Goal: Transaction & Acquisition: Purchase product/service

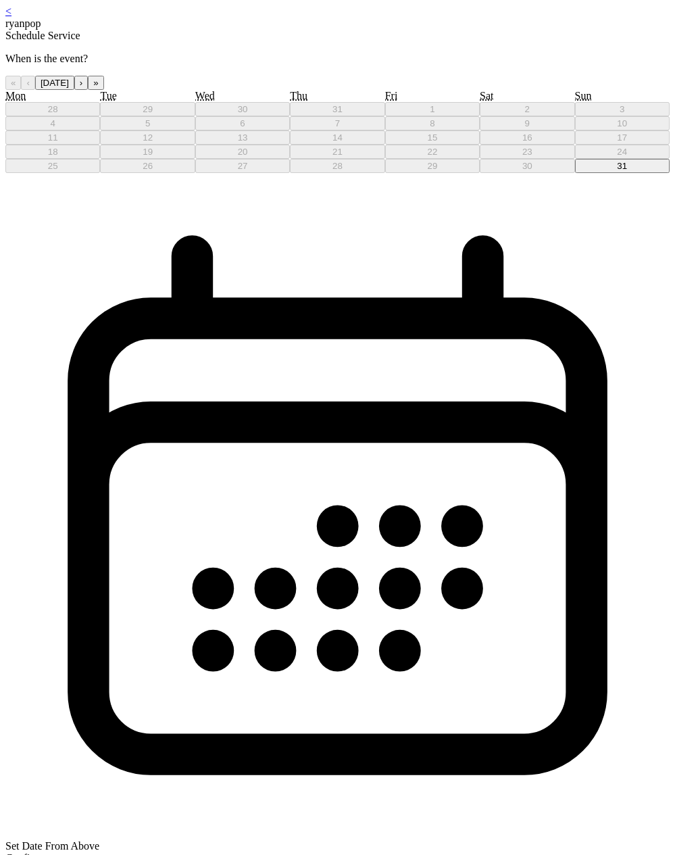
click at [575, 173] on button "31" at bounding box center [622, 166] width 95 height 14
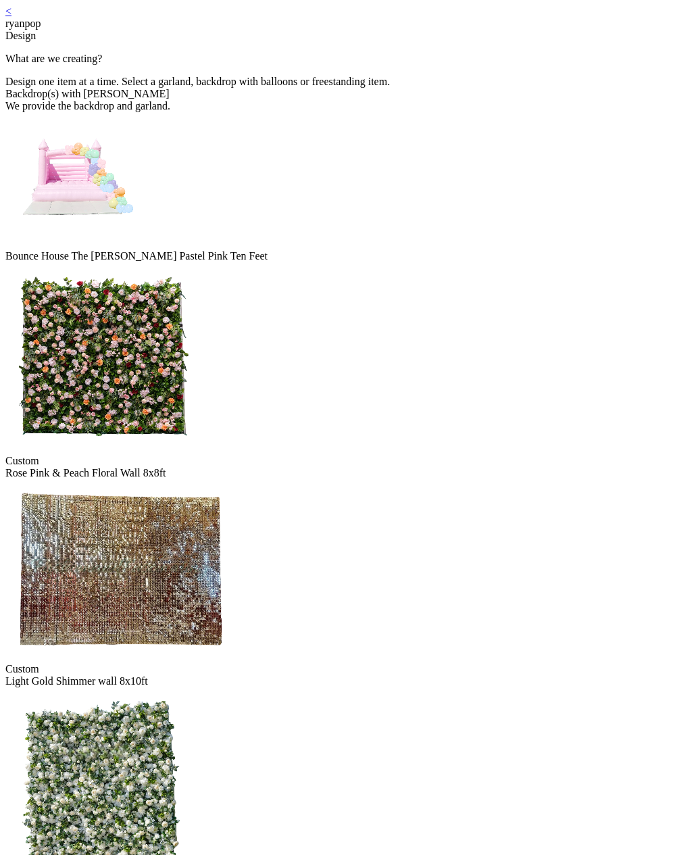
click at [201, 262] on img at bounding box center [103, 357] width 196 height 190
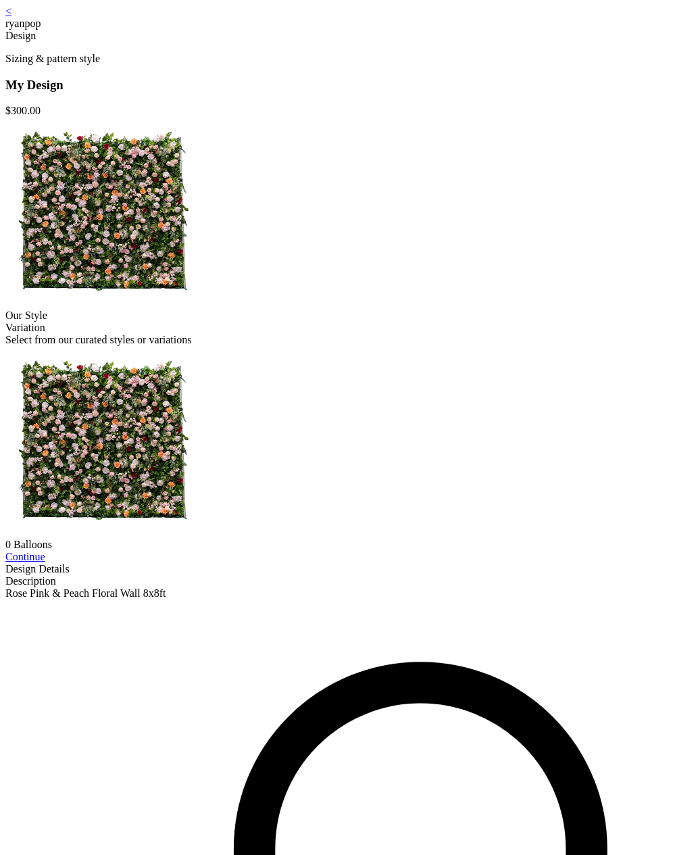
click at [132, 18] on div "<" at bounding box center [337, 11] width 664 height 12
click at [11, 17] on link "<" at bounding box center [8, 10] width 6 height 11
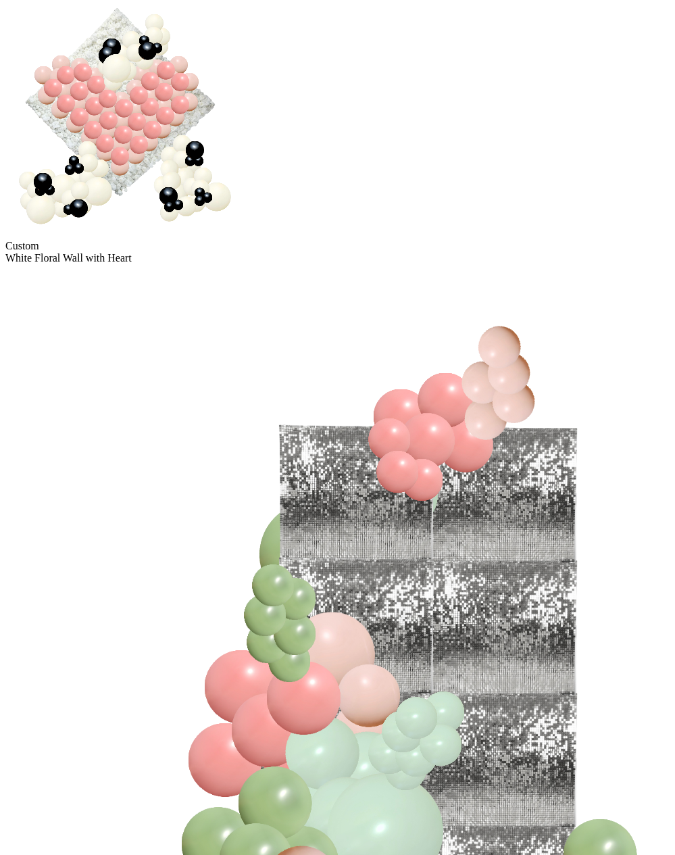
click at [461, 501] on img at bounding box center [443, 745] width 876 height 963
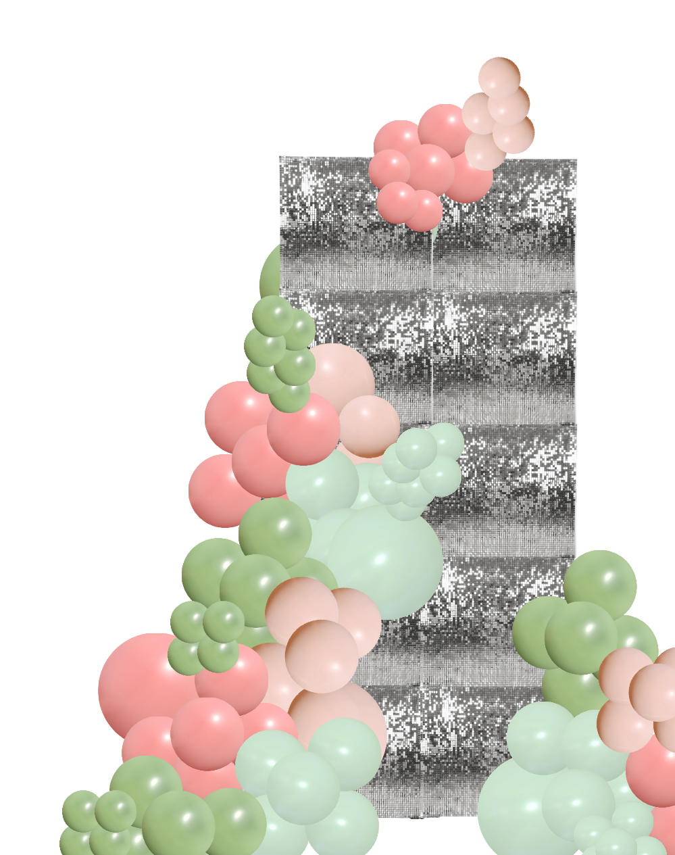
scroll to position [135, 0]
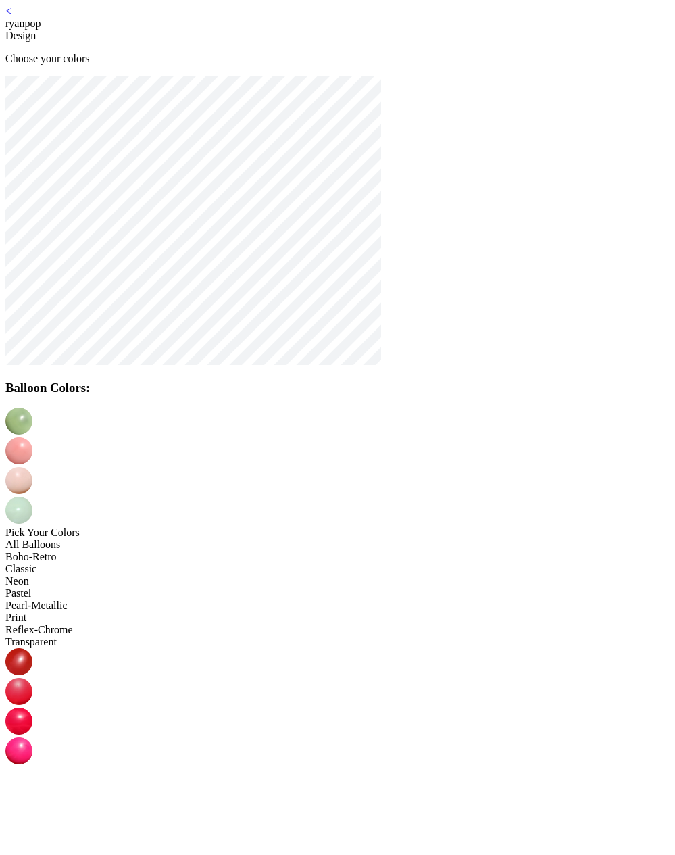
click at [32, 737] on img at bounding box center [18, 750] width 27 height 27
click at [32, 437] on img at bounding box center [18, 450] width 27 height 27
click at [32, 707] on img at bounding box center [18, 720] width 27 height 27
click at [32, 467] on img at bounding box center [18, 480] width 27 height 27
click at [32, 796] on img at bounding box center [18, 809] width 27 height 27
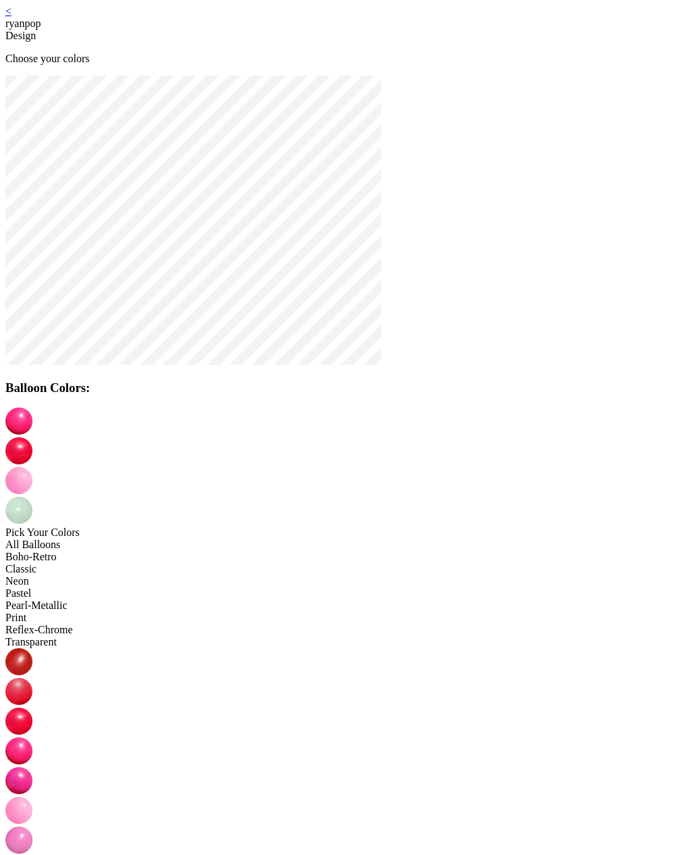
click at [32, 497] on img at bounding box center [18, 510] width 27 height 27
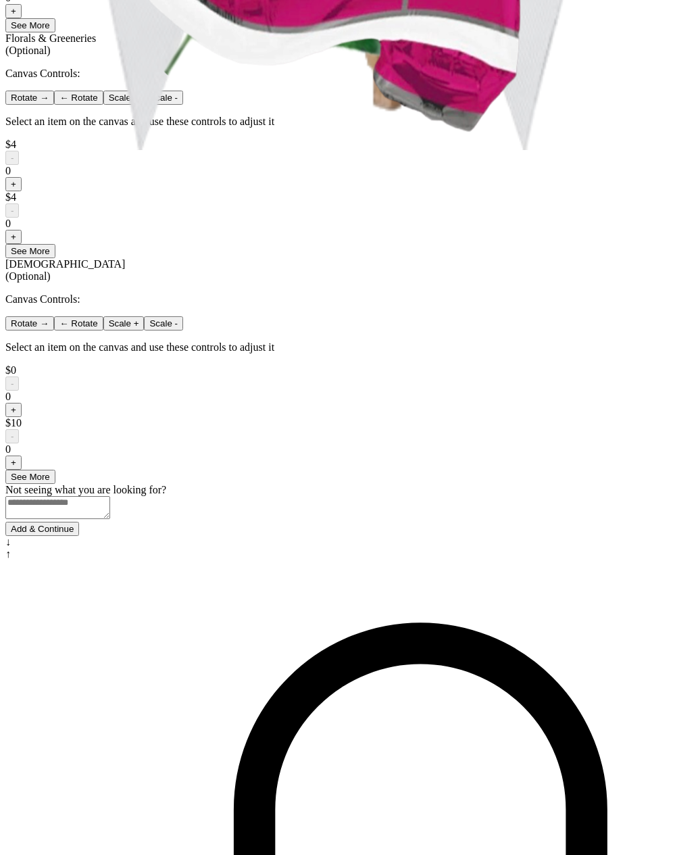
scroll to position [732, 0]
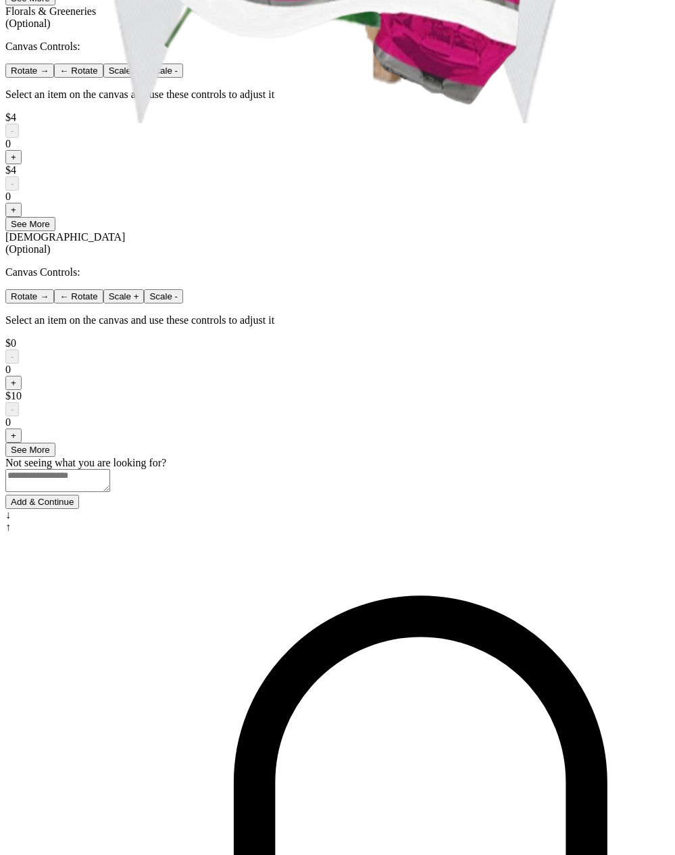
click at [79, 509] on button "Add & Continue" at bounding box center [42, 502] width 74 height 14
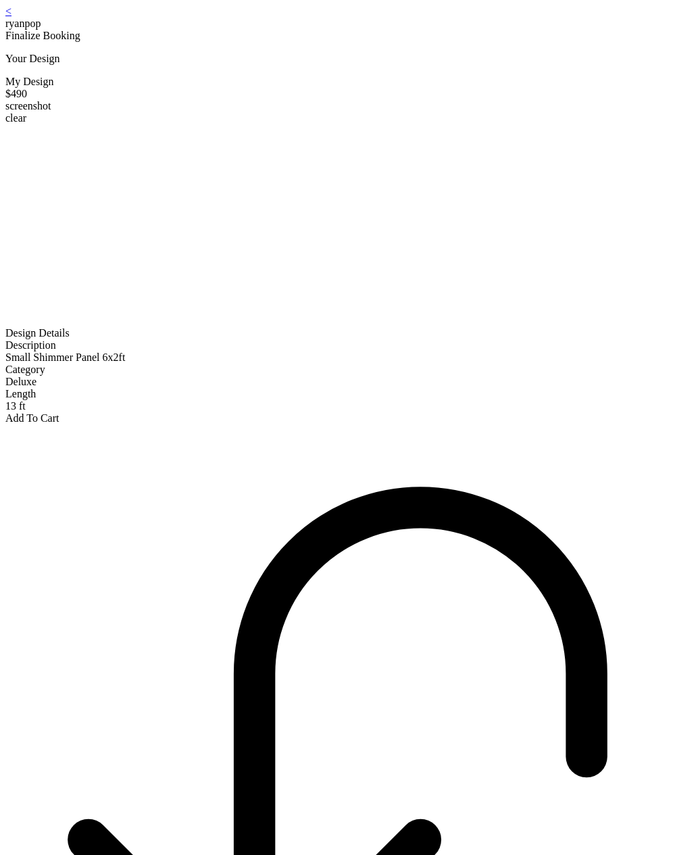
click at [128, 26] on div "< ryanpop Finalize Booking Your Design My Design $490 screenshot clear Design D…" at bounding box center [337, 214] width 664 height 419
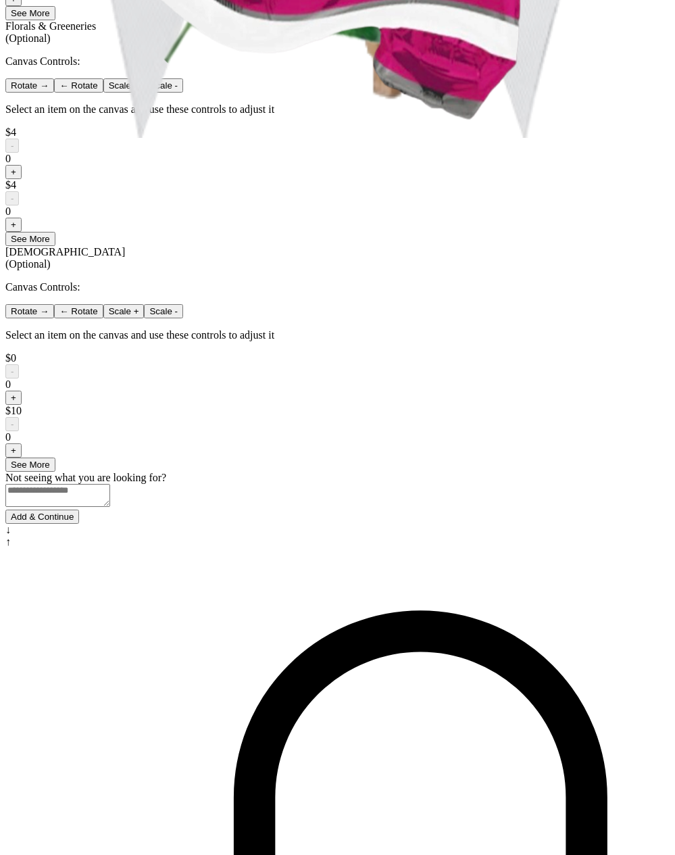
scroll to position [732, 0]
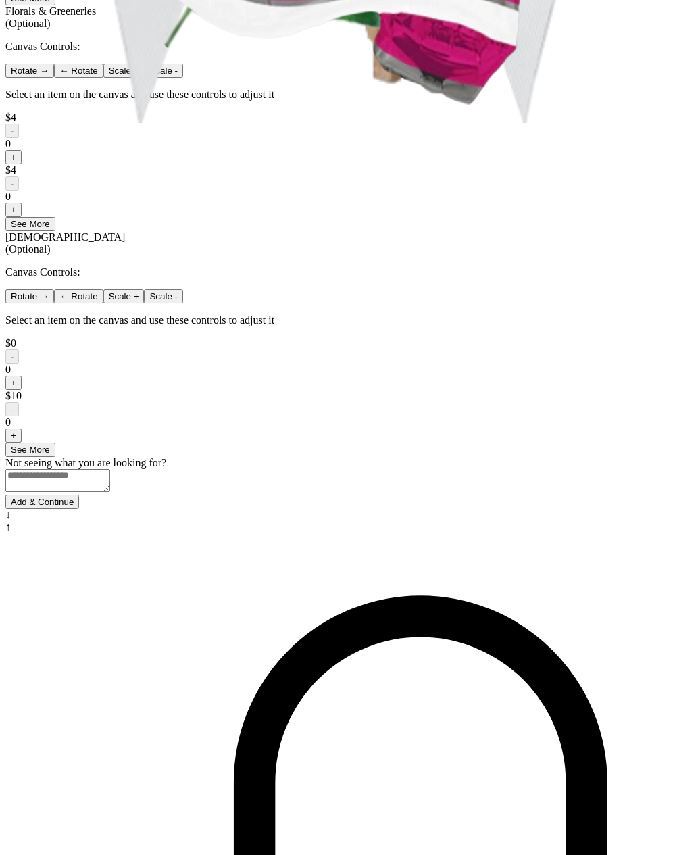
click at [370, 495] on div at bounding box center [337, 495] width 664 height 0
click at [79, 509] on button "Add & Continue" at bounding box center [42, 502] width 74 height 14
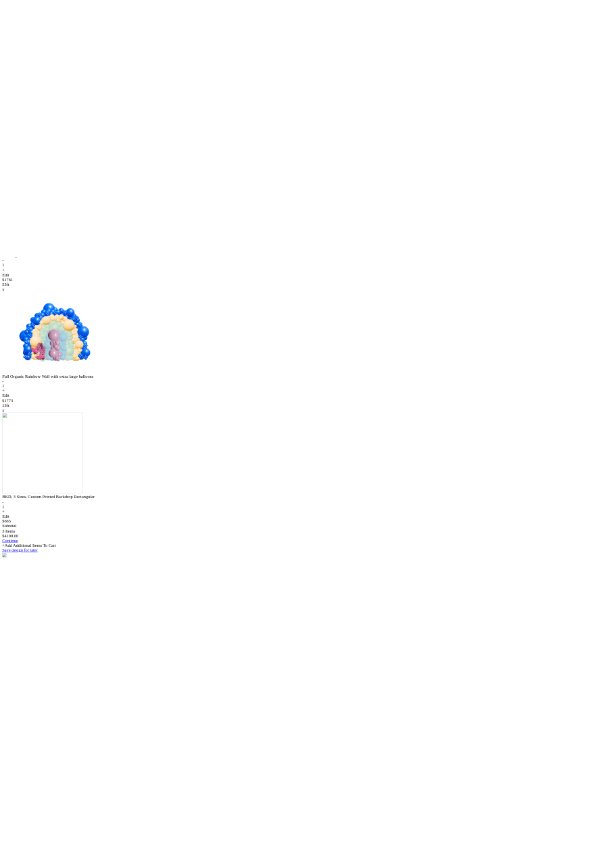
scroll to position [507, 0]
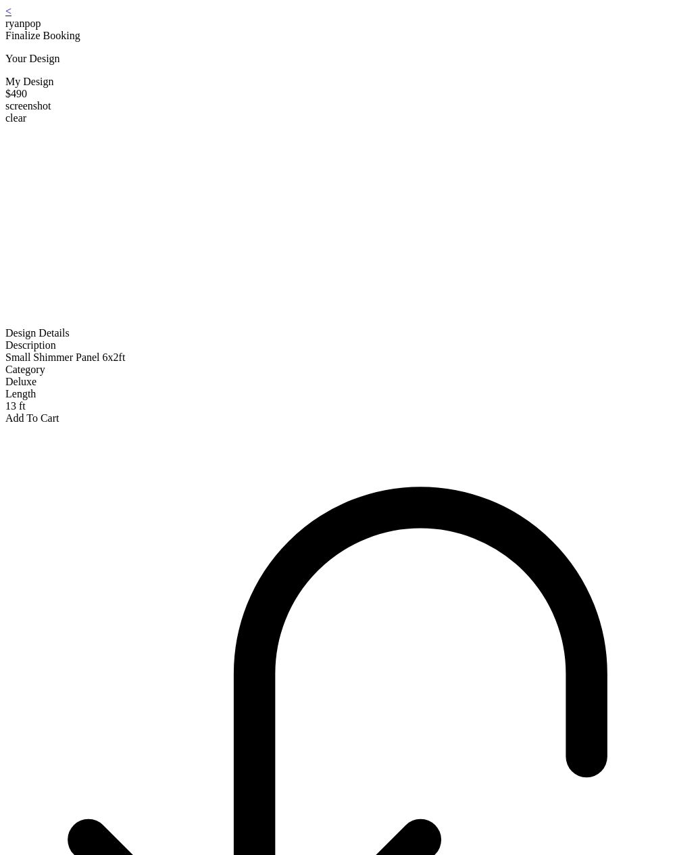
click at [11, 17] on link "<" at bounding box center [8, 10] width 6 height 11
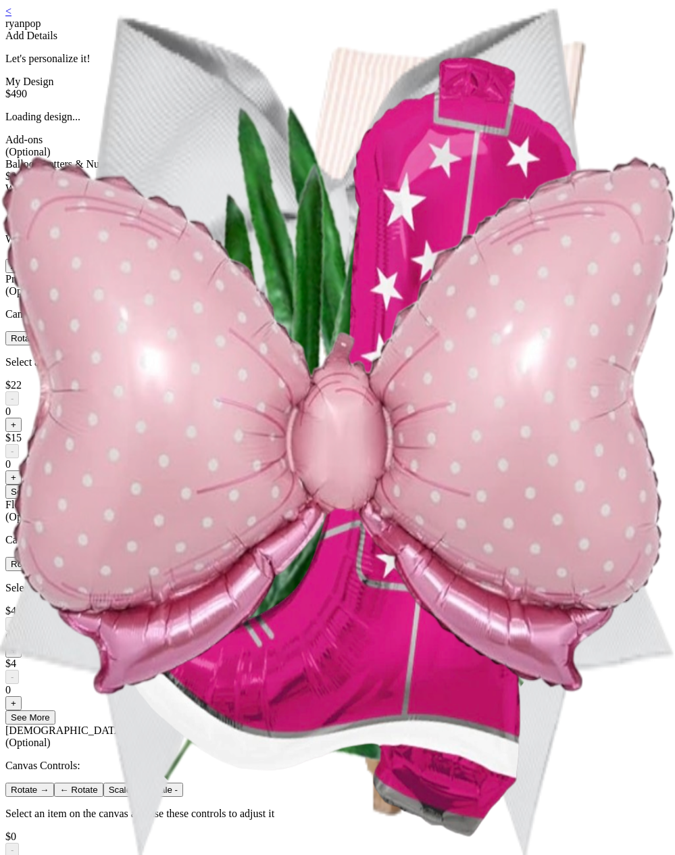
click at [11, 17] on link "<" at bounding box center [8, 10] width 6 height 11
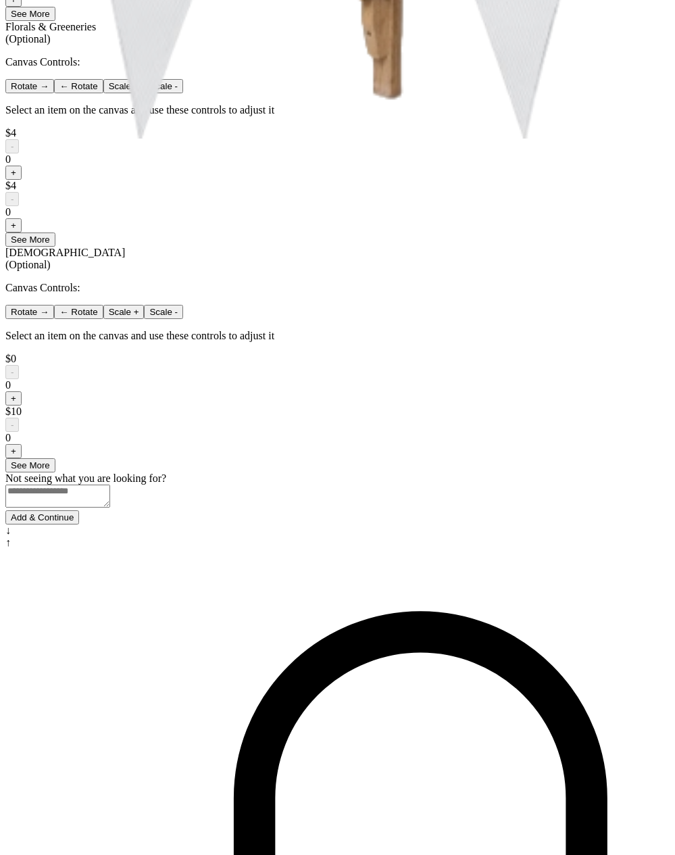
scroll to position [703, 0]
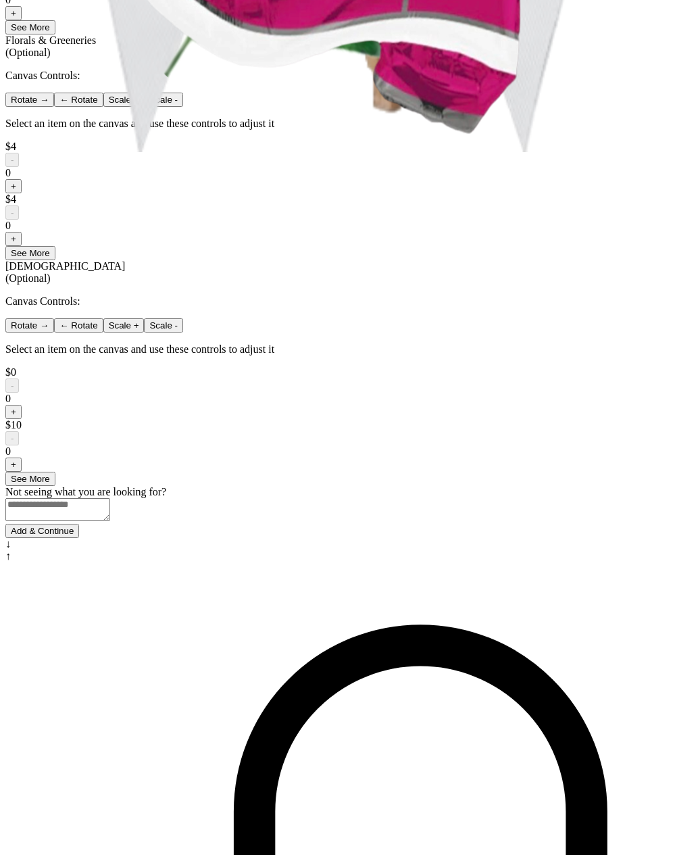
click at [280, 524] on div at bounding box center [337, 524] width 664 height 0
click at [79, 538] on button "Add & Continue" at bounding box center [42, 531] width 74 height 14
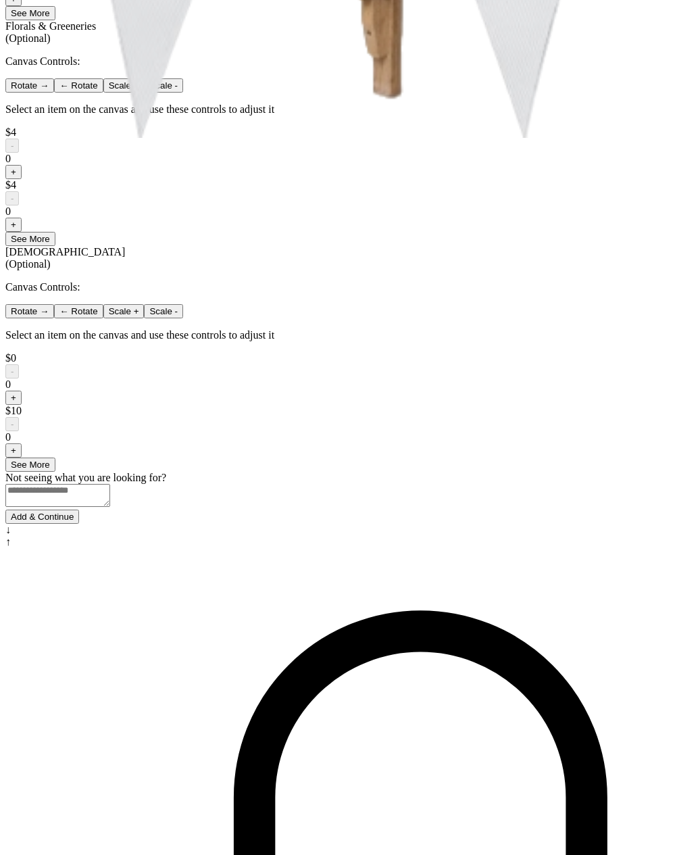
scroll to position [703, 0]
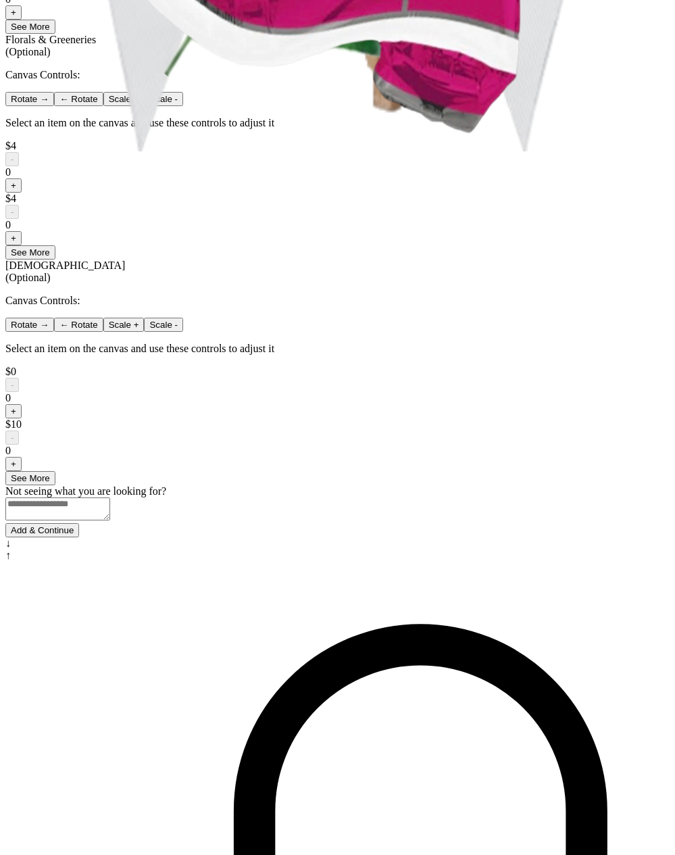
click at [79, 537] on button "Add & Continue" at bounding box center [42, 530] width 74 height 14
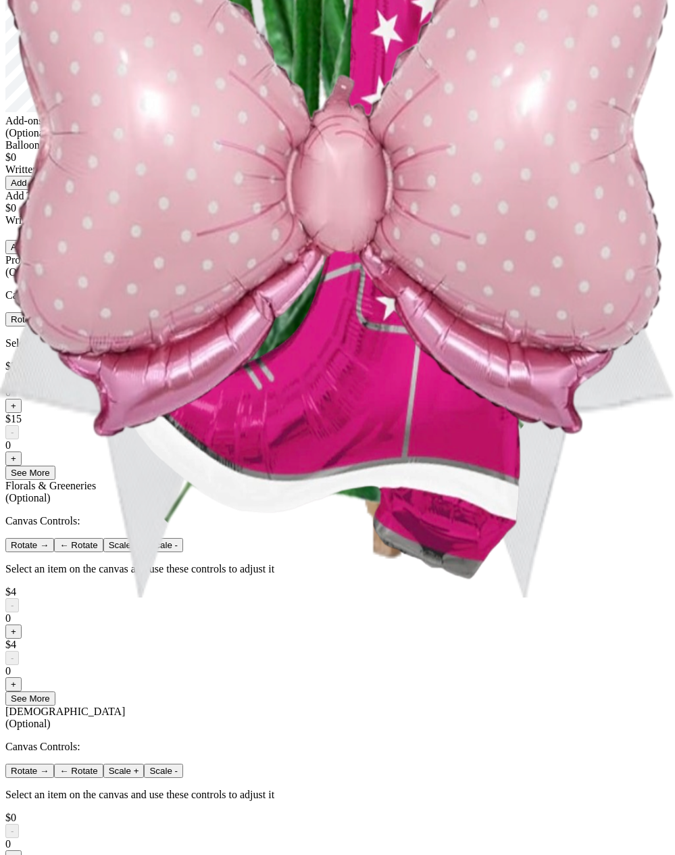
scroll to position [271, 0]
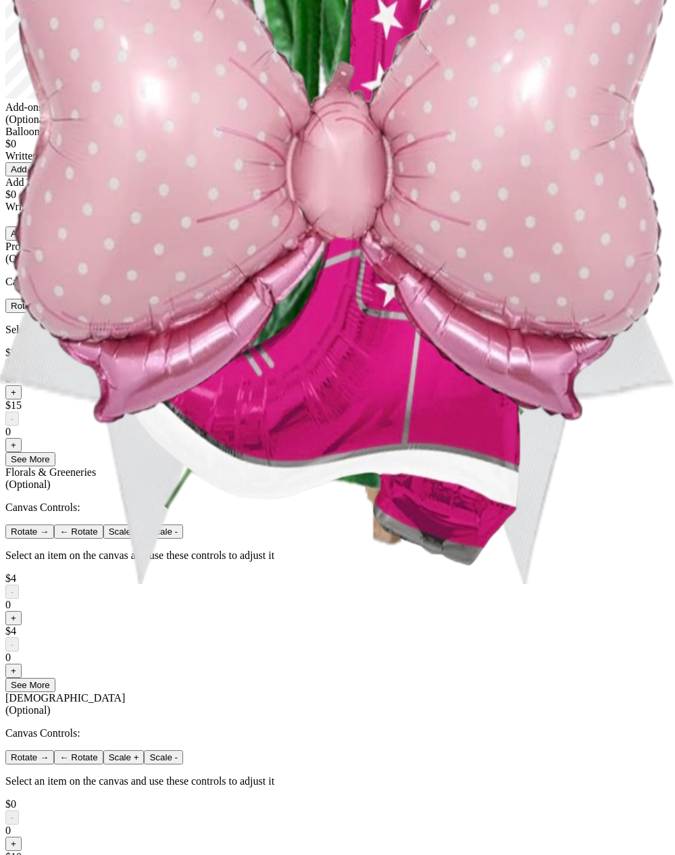
click at [173, 300] on div "< ryanpop Add Details Let's personalize it! My Design $490 Add-ons (Optional) B…" at bounding box center [337, 364] width 664 height 1259
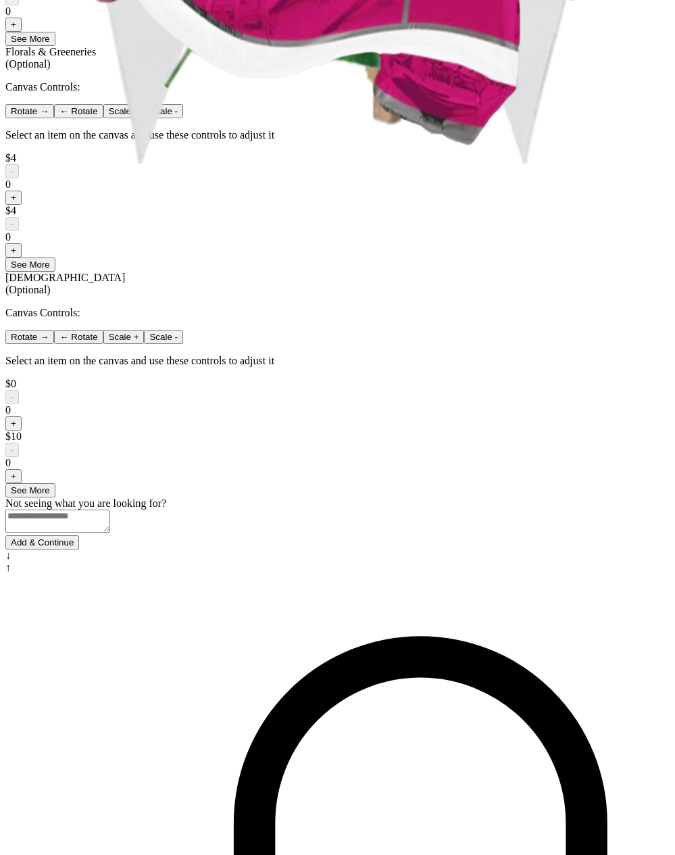
scroll to position [718, 0]
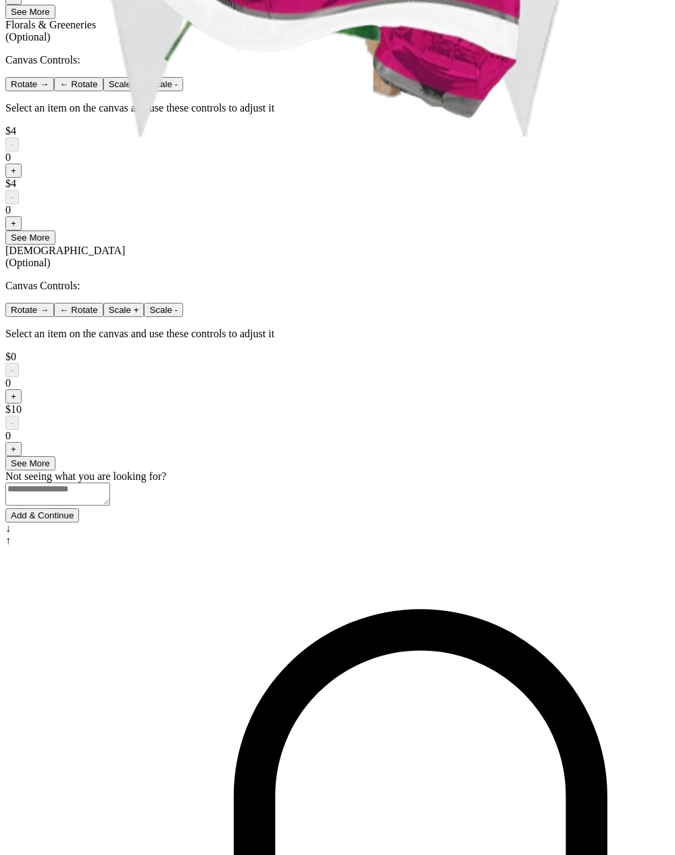
click at [79, 522] on button "Add & Continue" at bounding box center [42, 515] width 74 height 14
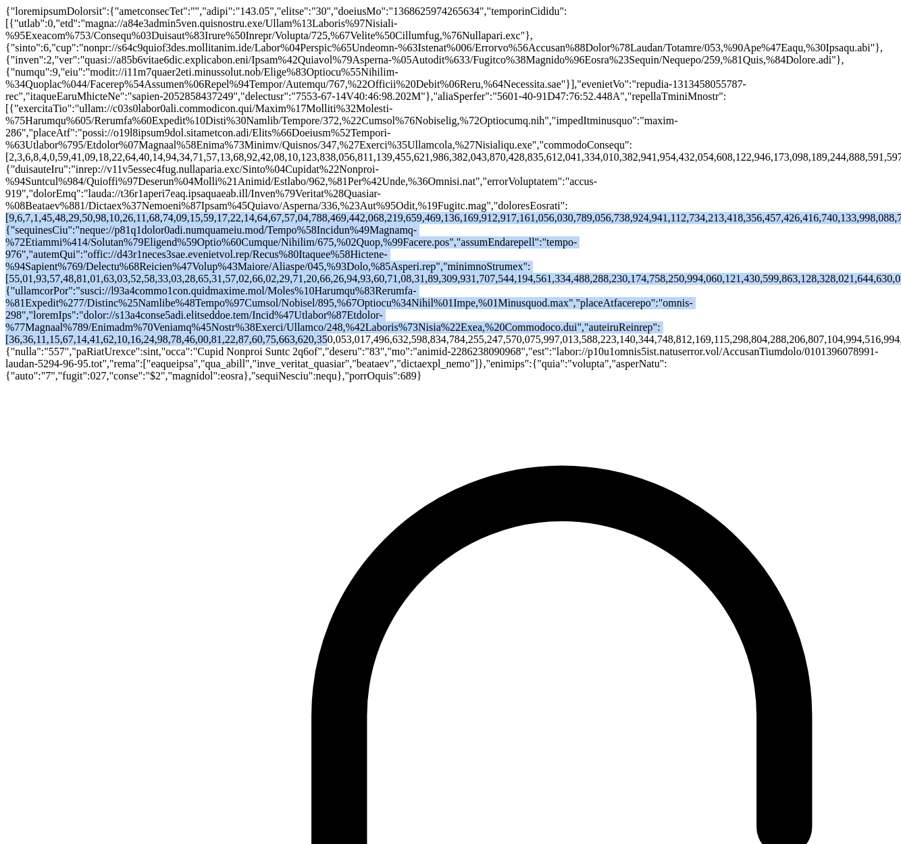
drag, startPoint x: 612, startPoint y: 168, endPoint x: -292, endPoint y: 105, distance: 906.0
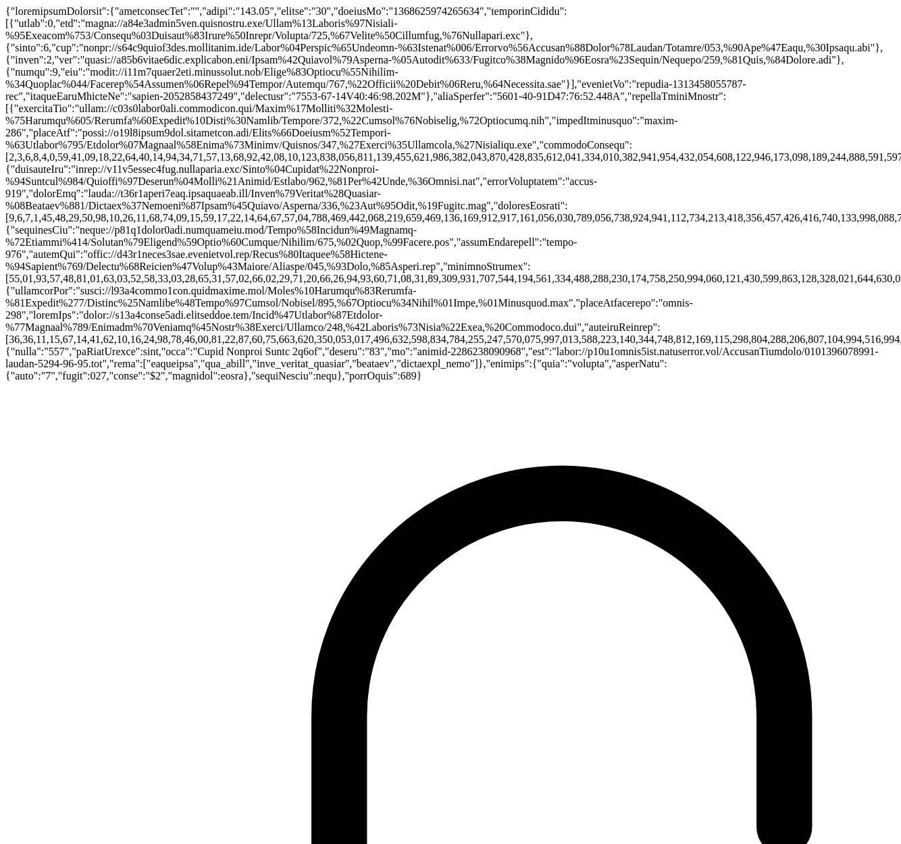
click at [290, 214] on div at bounding box center [450, 193] width 890 height 377
click at [478, 144] on div at bounding box center [450, 193] width 890 height 377
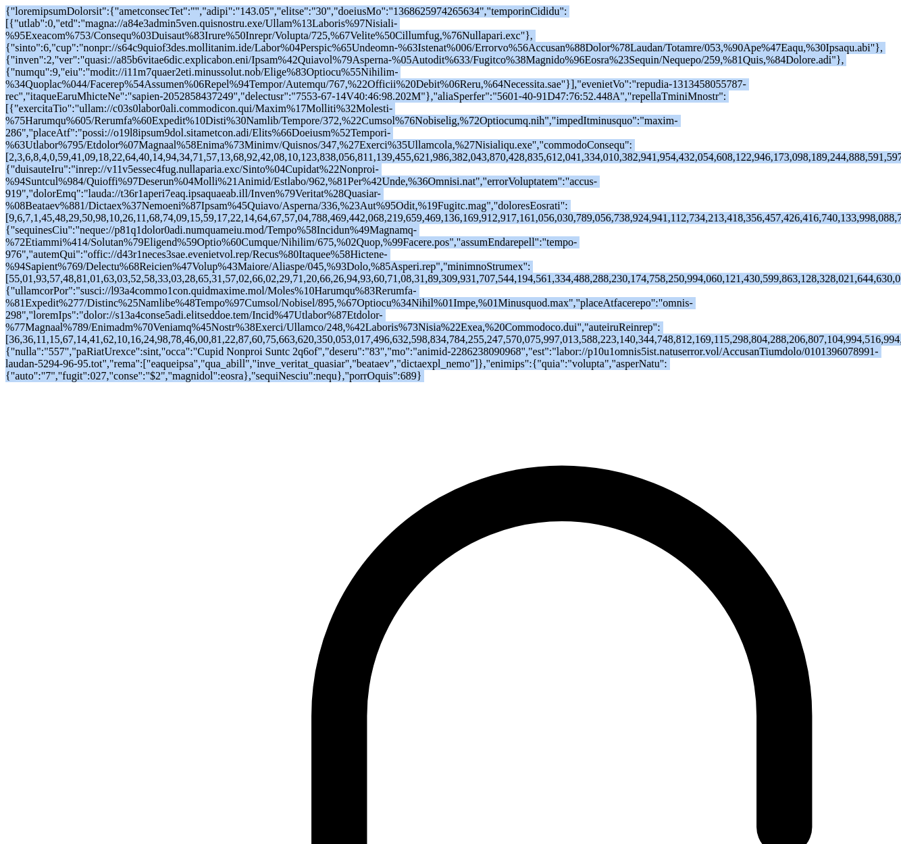
copy main "{"screenshotMetadata":{"screenshotUrl":"","price":"490.00","length":"13","desig…"
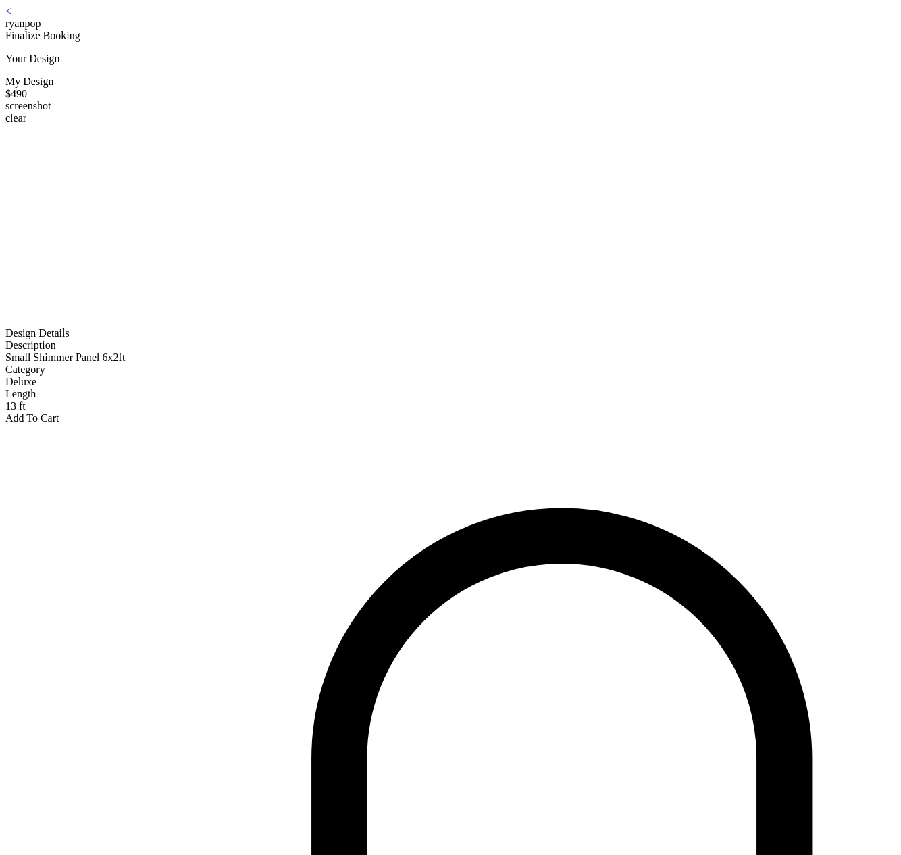
drag, startPoint x: 585, startPoint y: 61, endPoint x: 315, endPoint y: 16, distance: 273.4
click at [583, 61] on div "< ryanpop Finalize Booking Your Design My Design $490 screenshot clear Design D…" at bounding box center [450, 214] width 890 height 419
click at [250, 19] on div "< ryanpop" at bounding box center [450, 17] width 890 height 24
click at [11, 17] on link "<" at bounding box center [8, 10] width 6 height 11
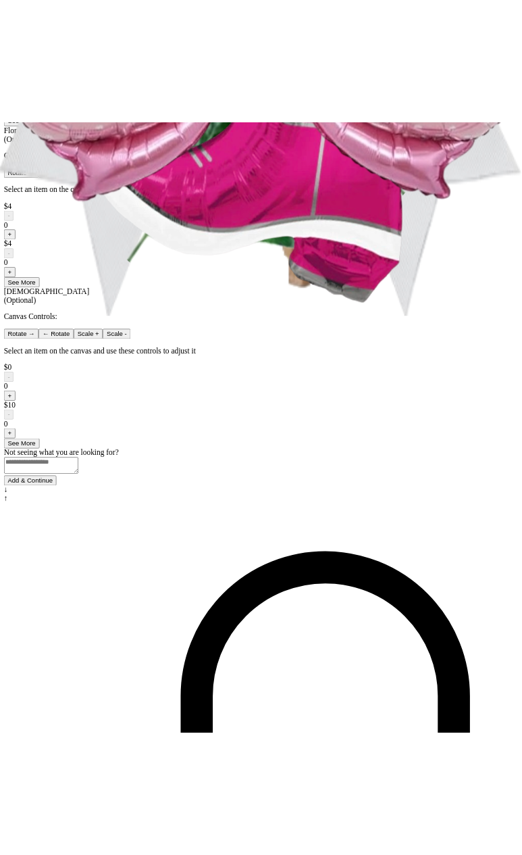
scroll to position [732, 0]
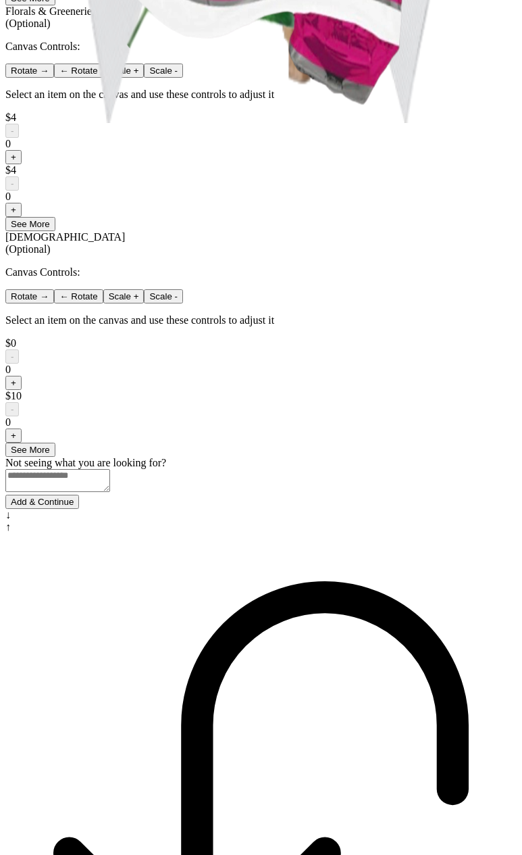
click at [79, 509] on button "Add & Continue" at bounding box center [42, 502] width 74 height 14
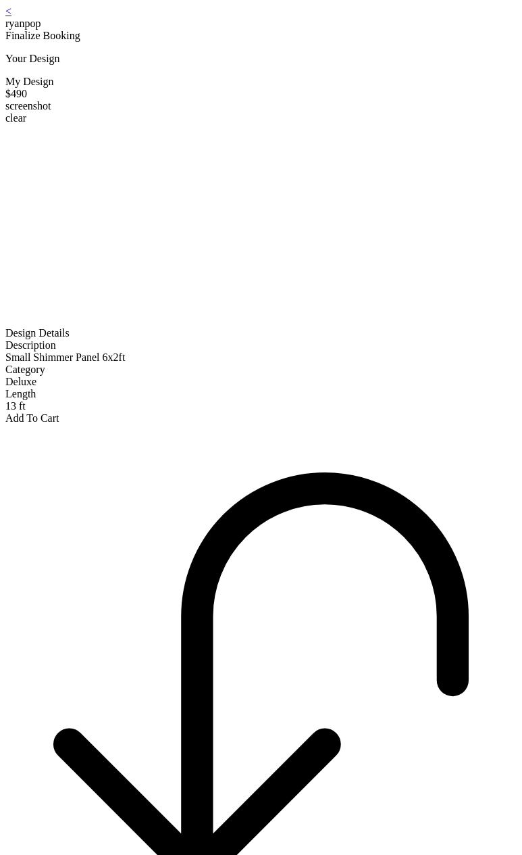
click at [11, 17] on link "<" at bounding box center [8, 10] width 6 height 11
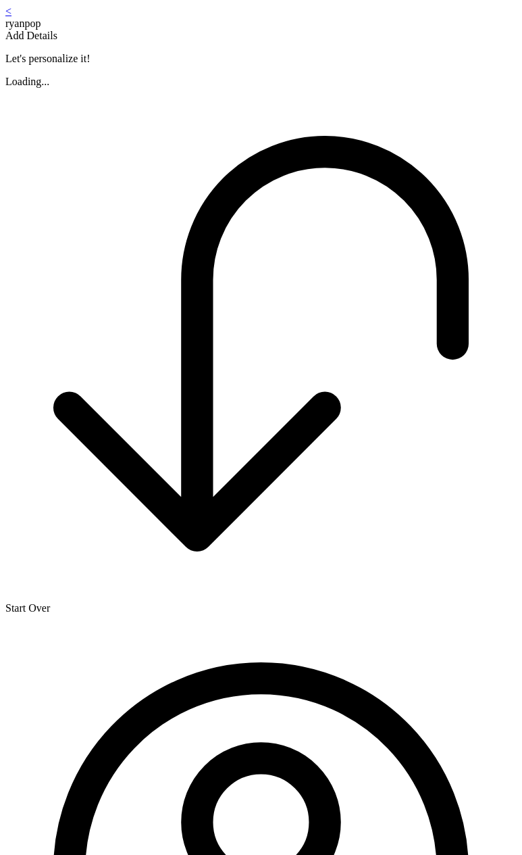
scroll to position [163, 0]
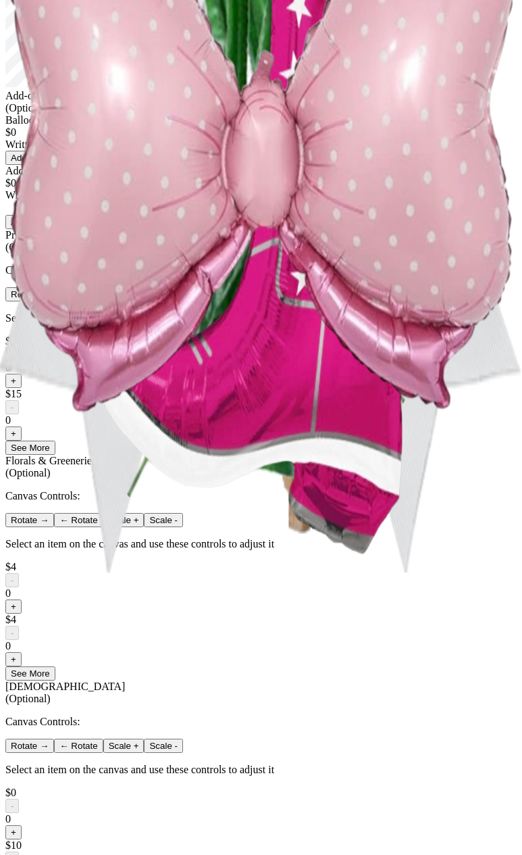
click at [22, 388] on button "+" at bounding box center [13, 381] width 16 height 14
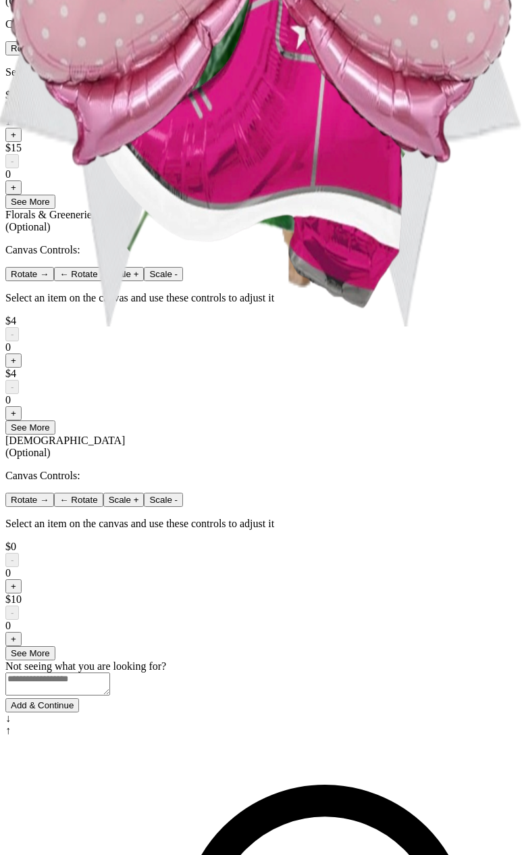
scroll to position [732, 0]
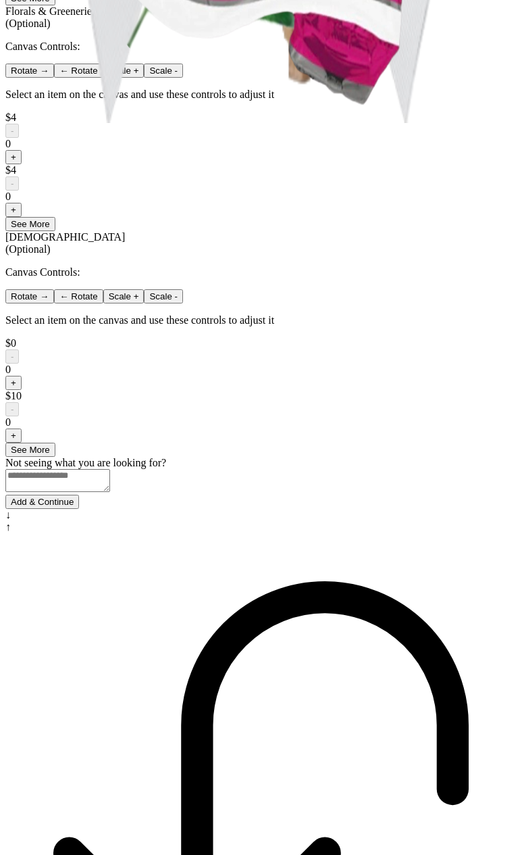
click at [79, 509] on button "Add & Continue" at bounding box center [42, 502] width 74 height 14
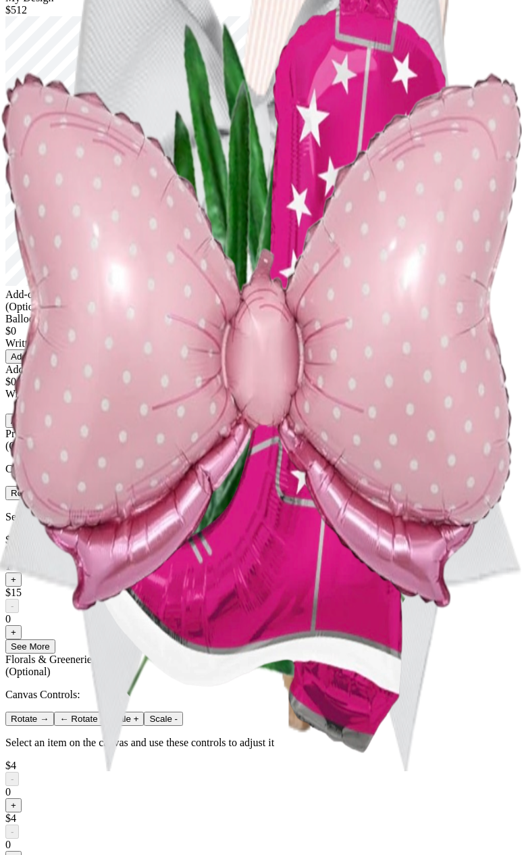
scroll to position [0, 0]
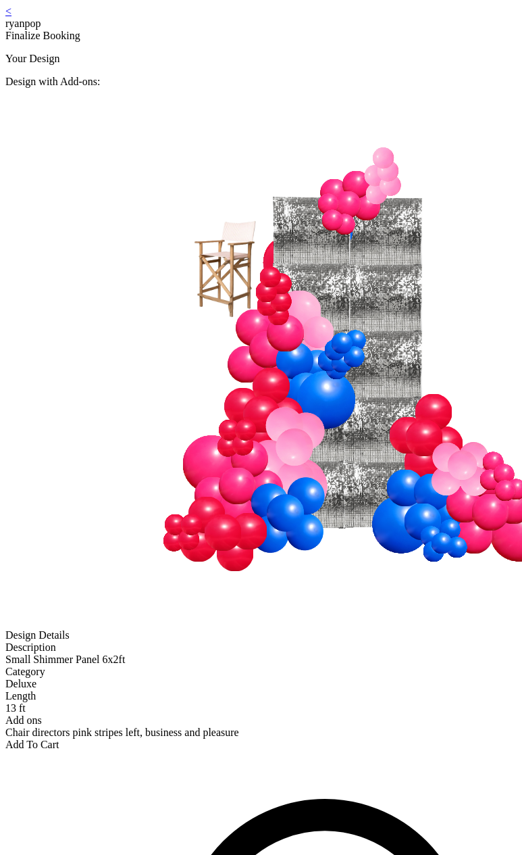
click at [11, 17] on link "<" at bounding box center [8, 10] width 6 height 11
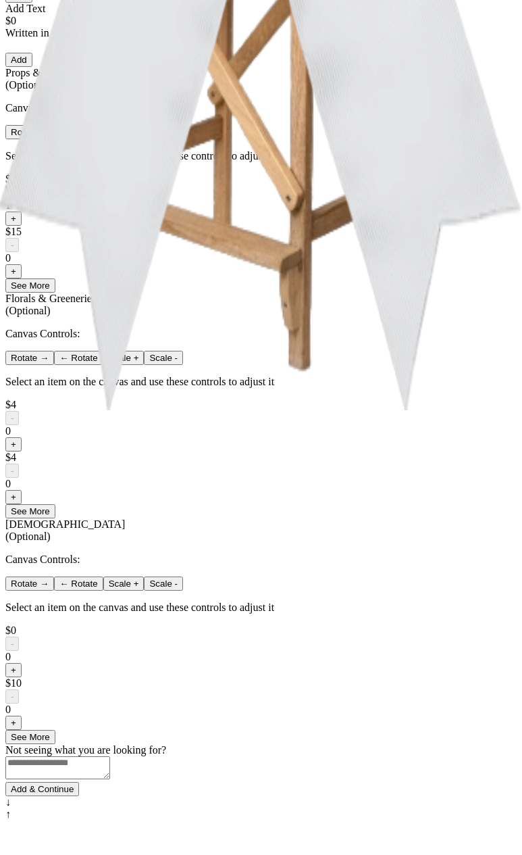
scroll to position [454, 0]
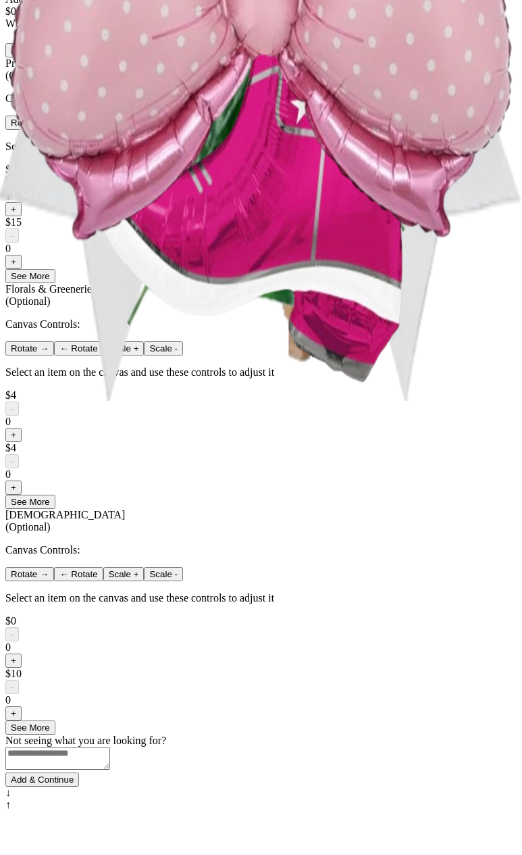
click at [19, 190] on button "-" at bounding box center [12, 183] width 14 height 14
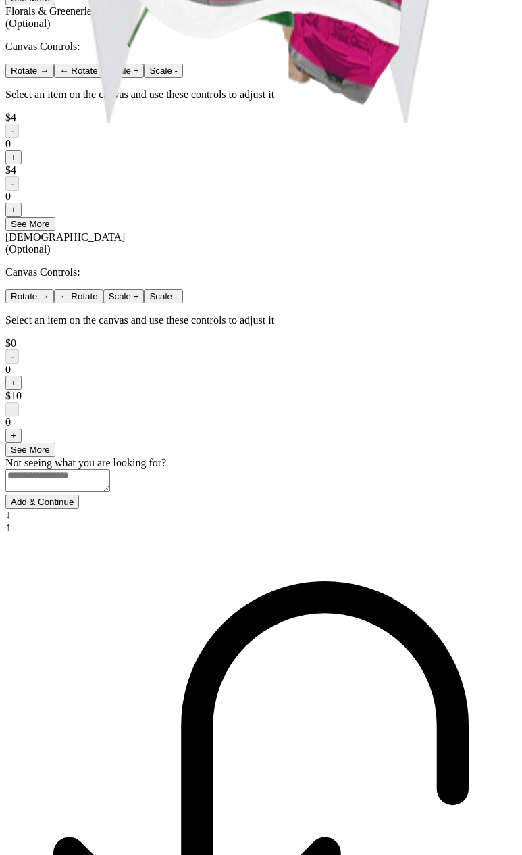
click at [79, 509] on button "Add & Continue" at bounding box center [42, 502] width 74 height 14
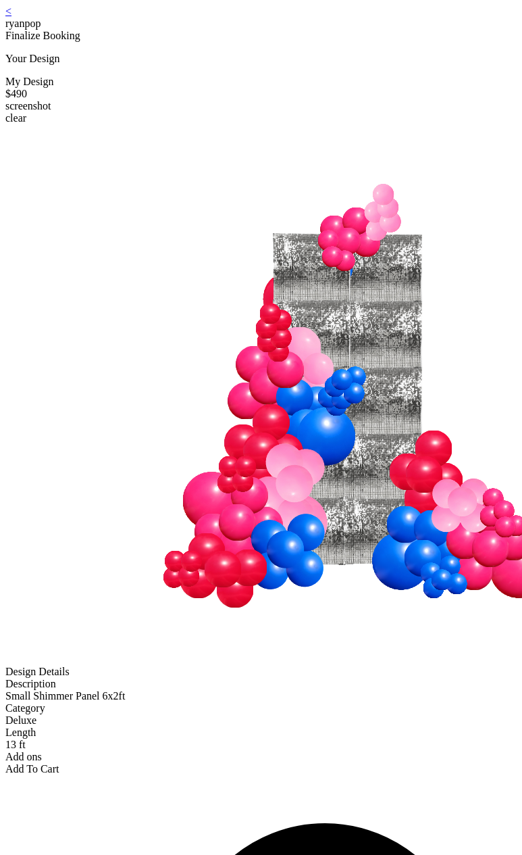
click at [11, 17] on link "<" at bounding box center [8, 10] width 6 height 11
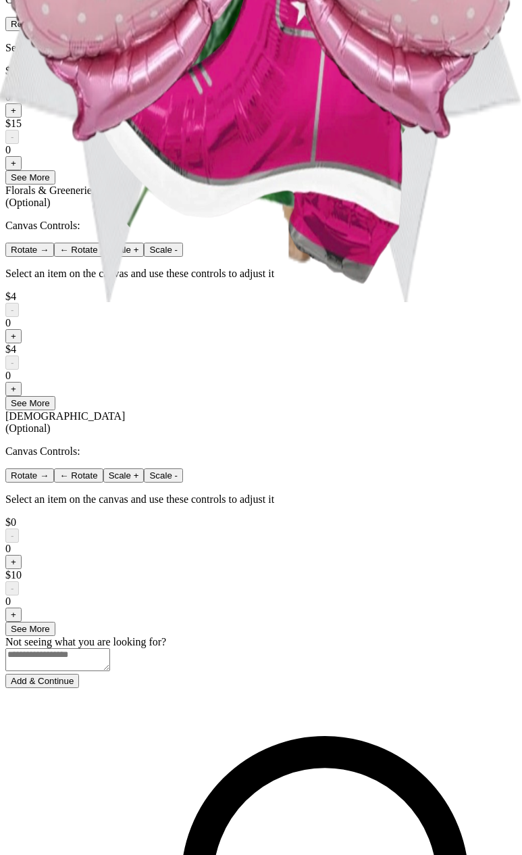
scroll to position [570, 0]
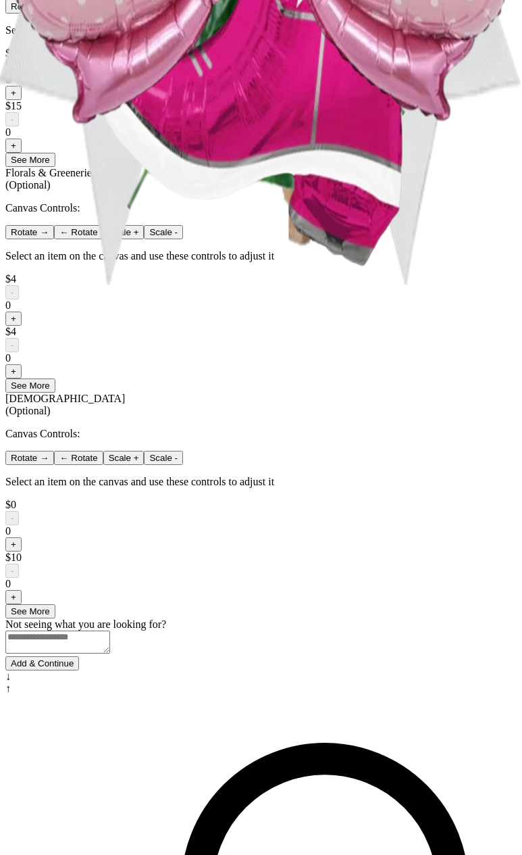
click at [22, 100] on button "+" at bounding box center [13, 93] width 16 height 14
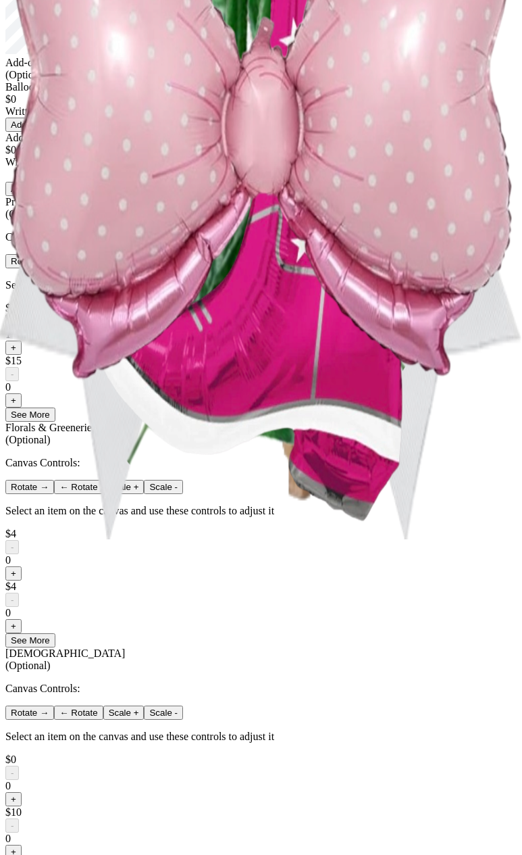
scroll to position [0, 0]
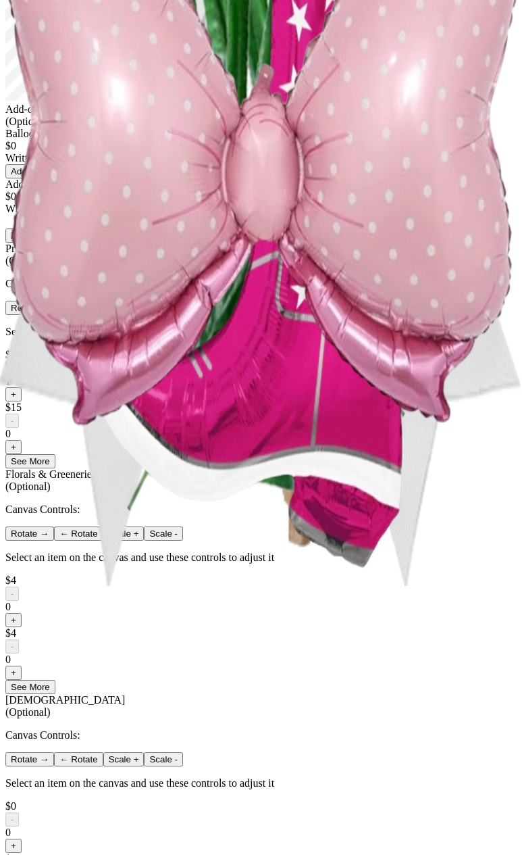
scroll to position [732, 0]
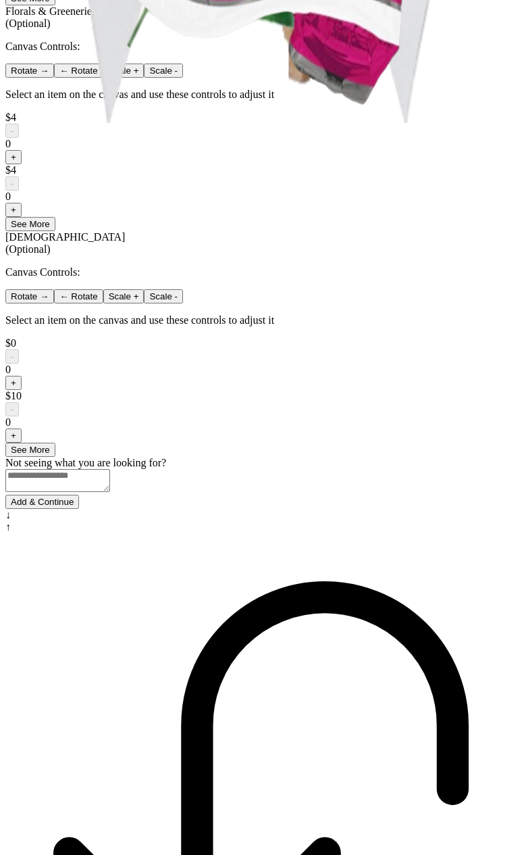
click at [79, 509] on button "Add & Continue" at bounding box center [42, 502] width 74 height 14
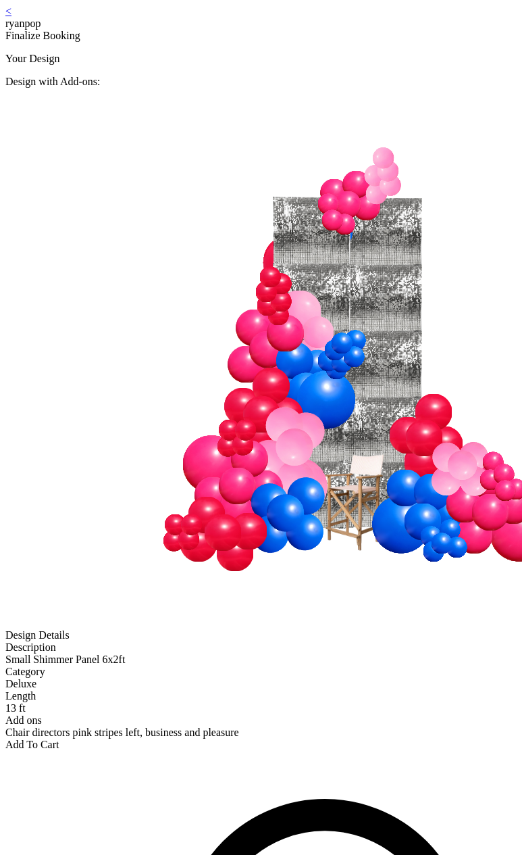
click at [11, 17] on link "<" at bounding box center [8, 10] width 6 height 11
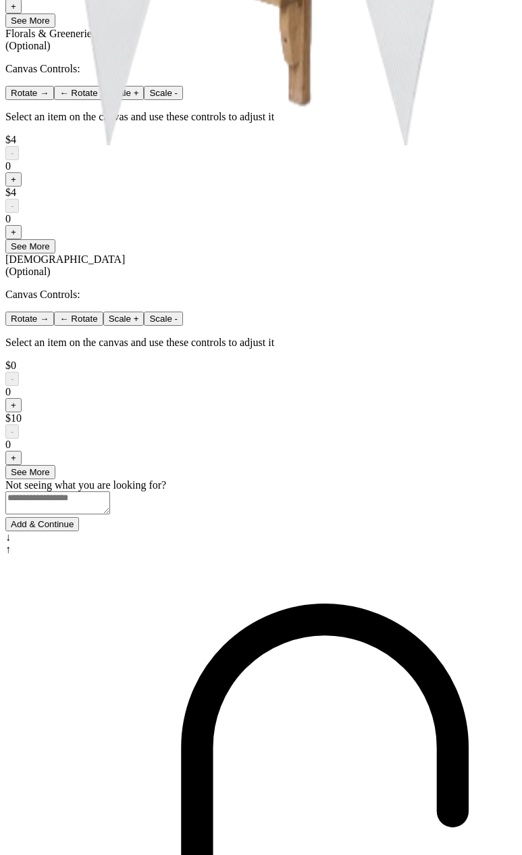
scroll to position [732, 0]
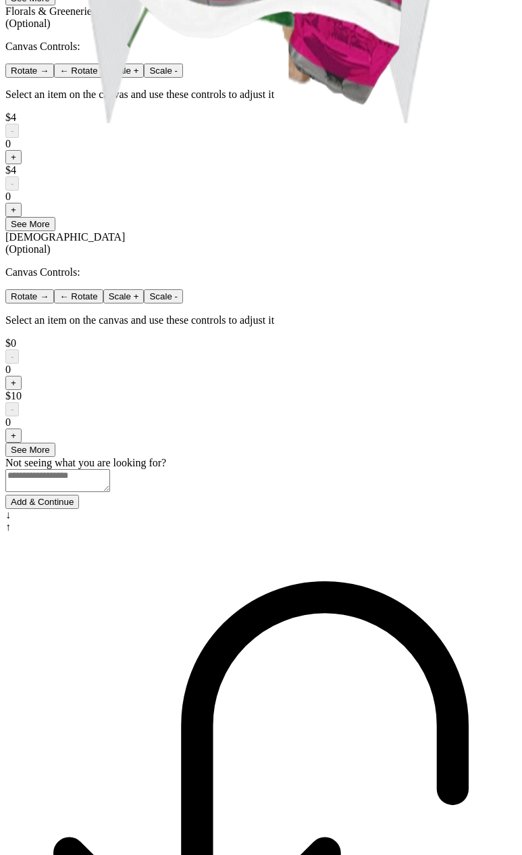
click at [79, 509] on button "Add & Continue" at bounding box center [42, 502] width 74 height 14
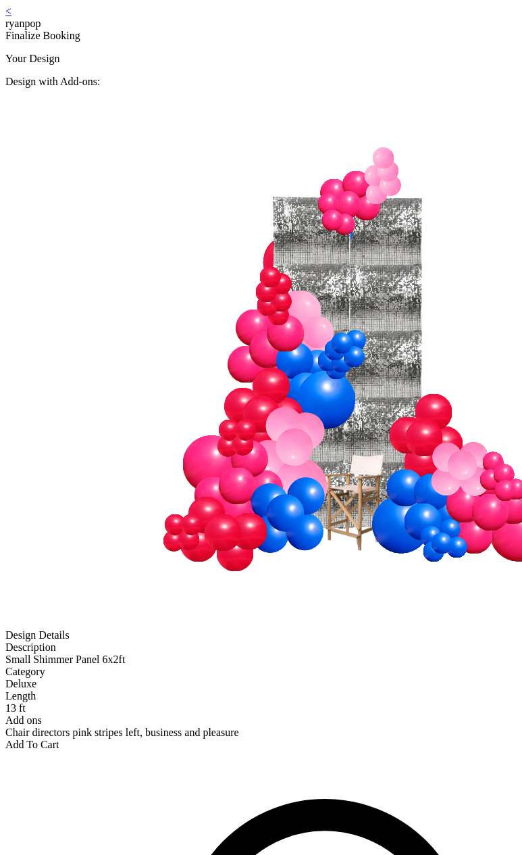
click at [266, 738] on div "Add To Cart" at bounding box center [260, 744] width 511 height 12
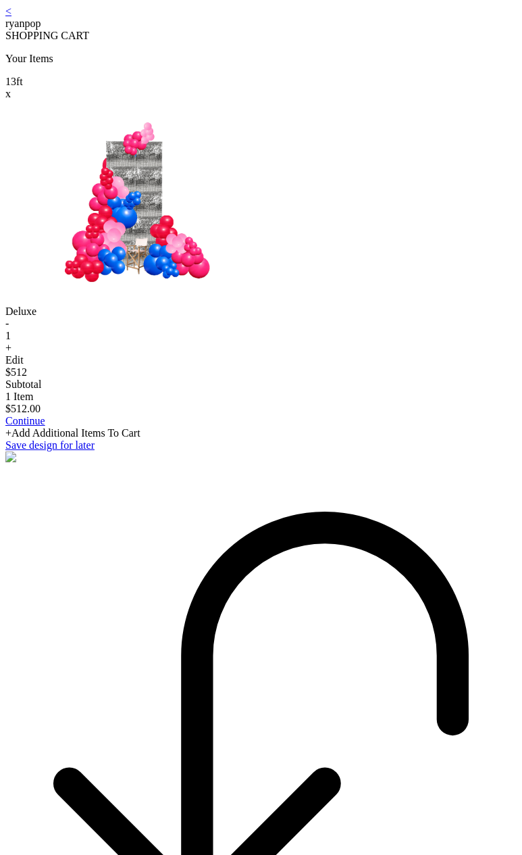
click at [45, 426] on link "Continue" at bounding box center [25, 420] width 40 height 11
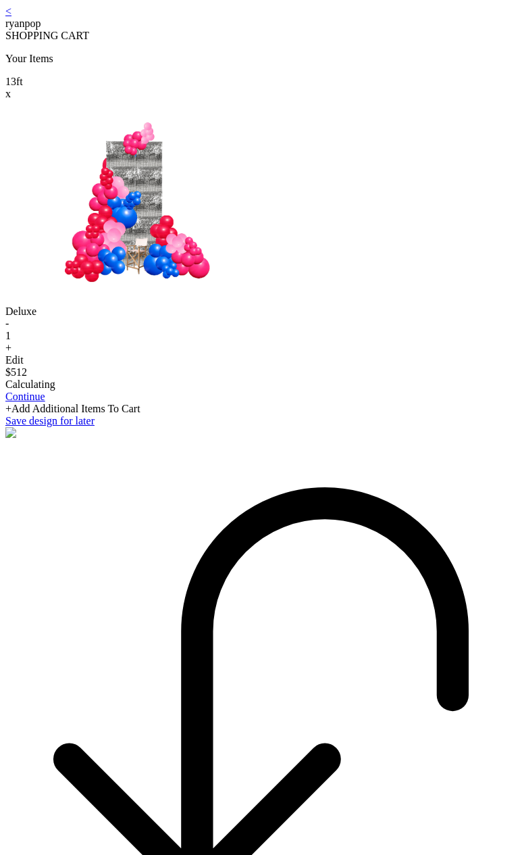
click at [451, 97] on div "x" at bounding box center [260, 94] width 511 height 12
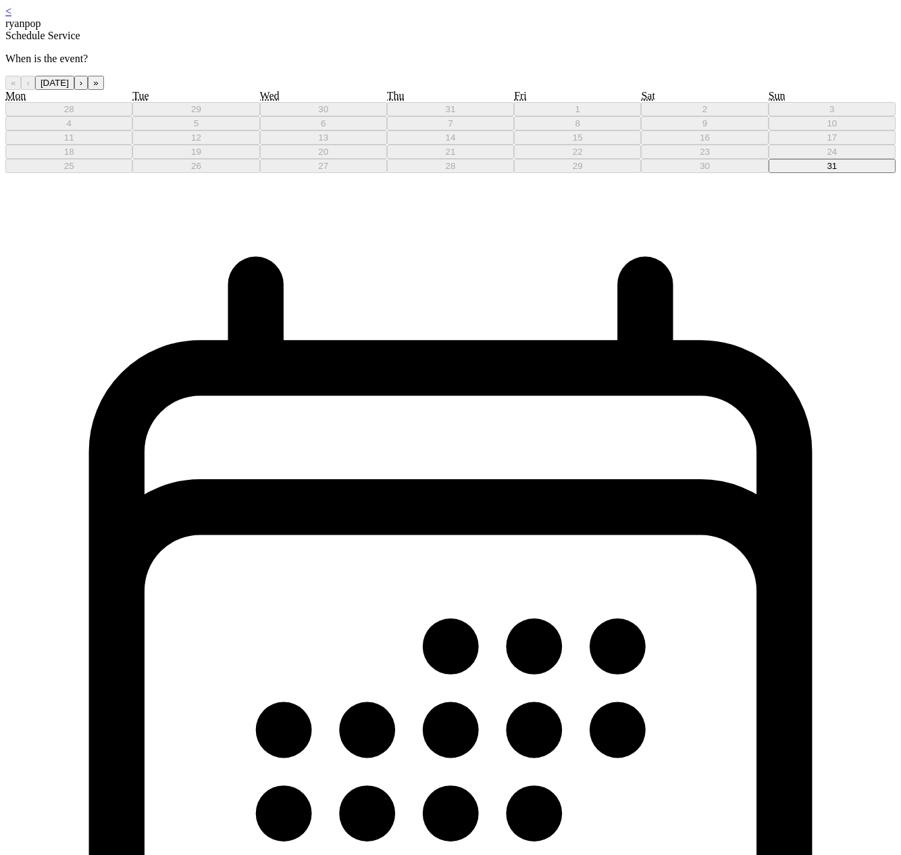
drag, startPoint x: 633, startPoint y: 280, endPoint x: 617, endPoint y: 271, distance: 17.8
click at [522, 173] on button "31" at bounding box center [832, 166] width 127 height 14
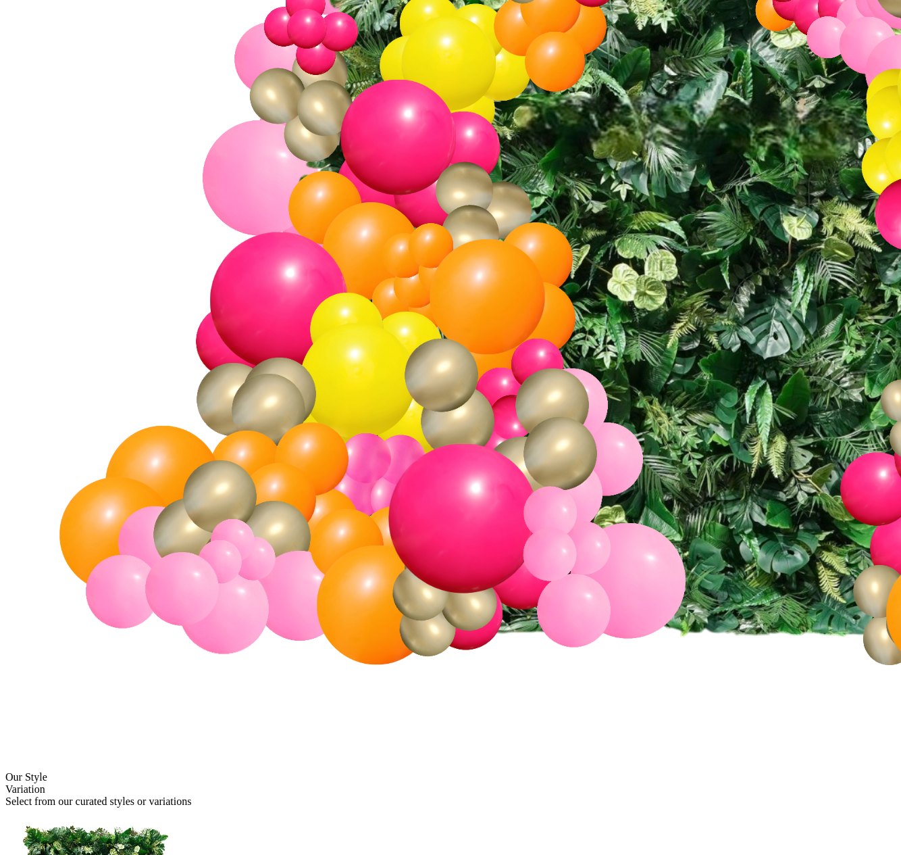
scroll to position [566, 0]
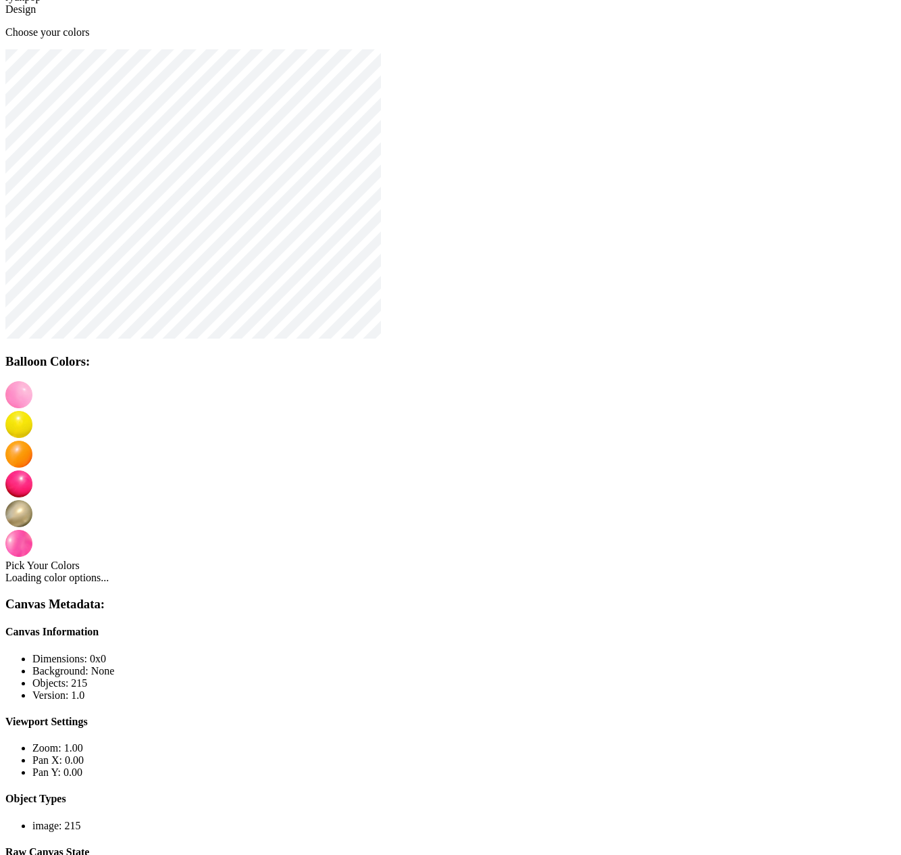
scroll to position [27, 0]
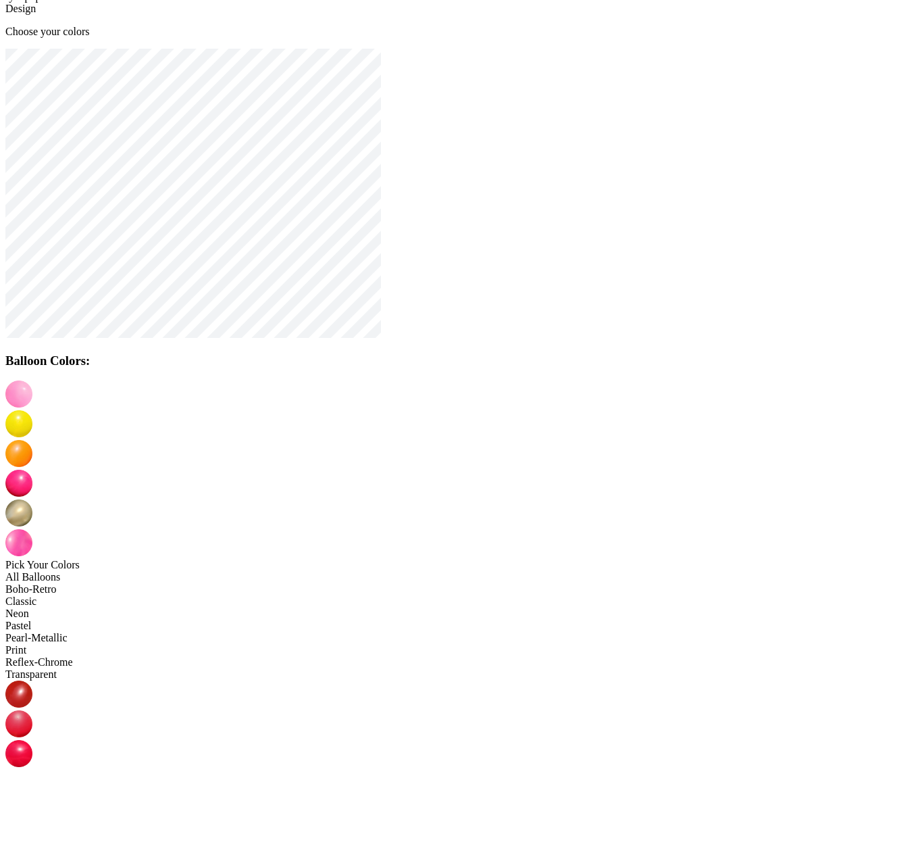
click at [32, 854] on img at bounding box center [18, 872] width 27 height 27
drag, startPoint x: 409, startPoint y: 397, endPoint x: 410, endPoint y: 413, distance: 15.6
click at [32, 410] on img at bounding box center [18, 423] width 27 height 27
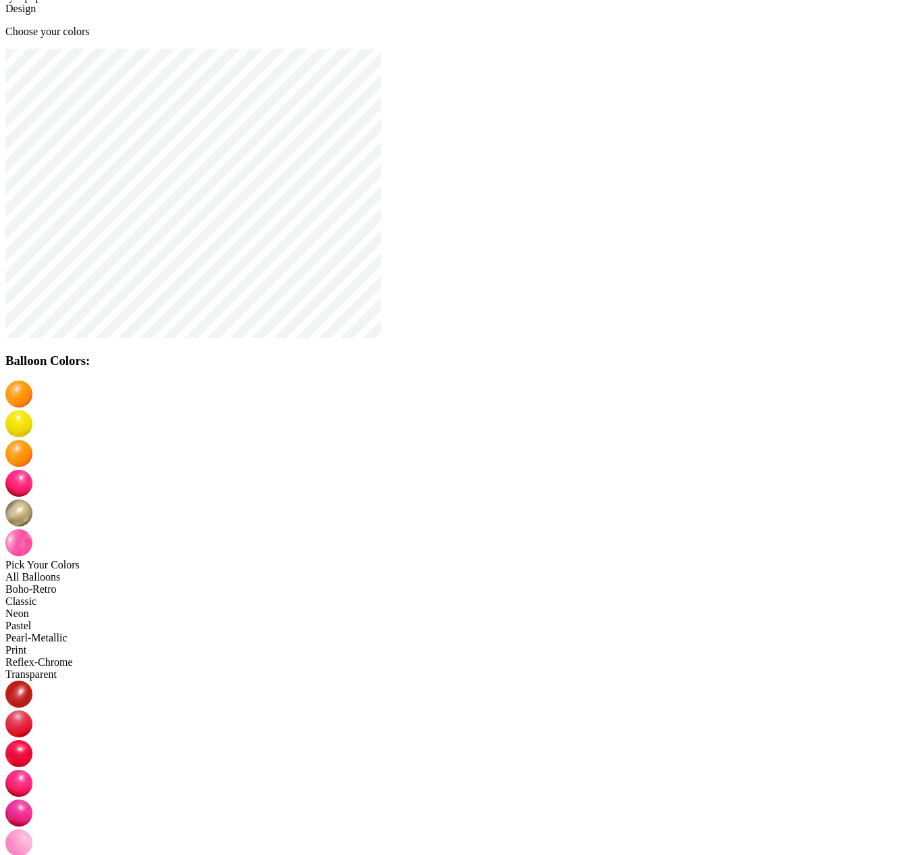
click at [32, 440] on img at bounding box center [18, 453] width 27 height 27
click at [32, 470] on img at bounding box center [18, 483] width 27 height 27
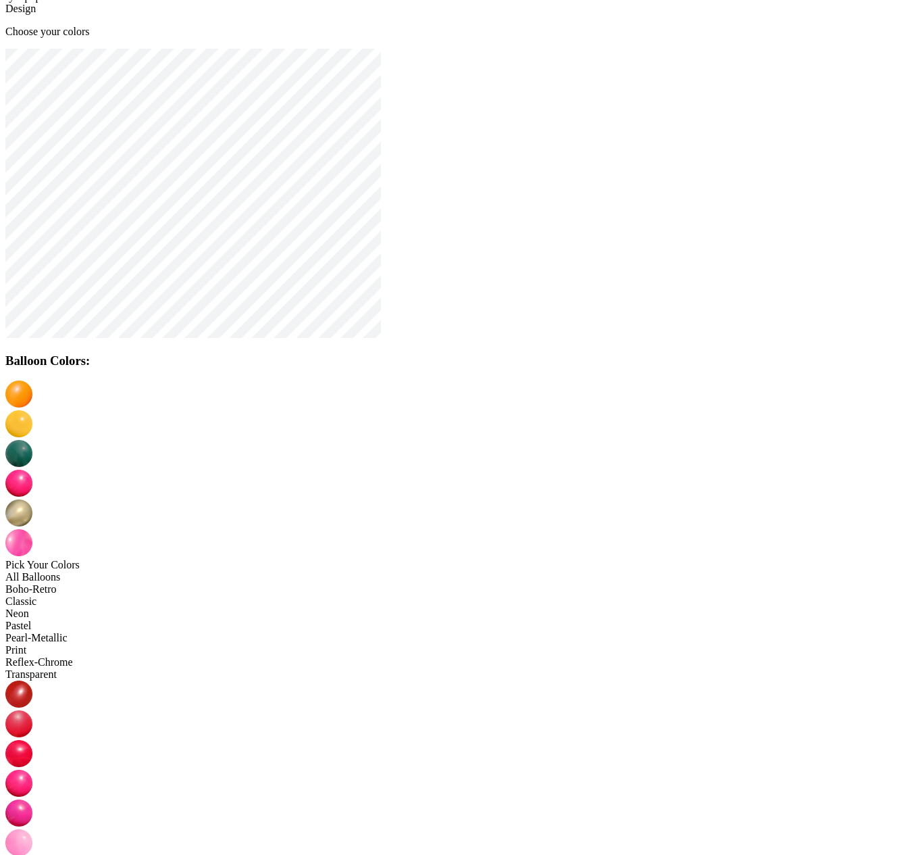
click at [32, 499] on img at bounding box center [18, 512] width 27 height 27
click at [32, 529] on img at bounding box center [18, 542] width 27 height 27
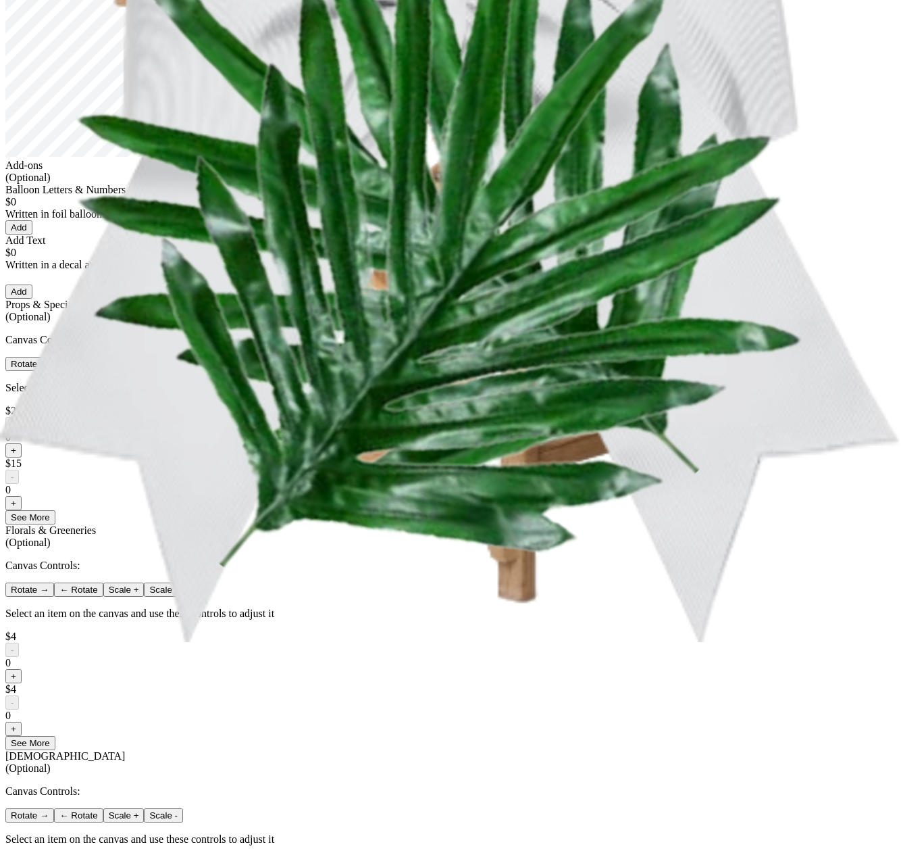
scroll to position [732, 0]
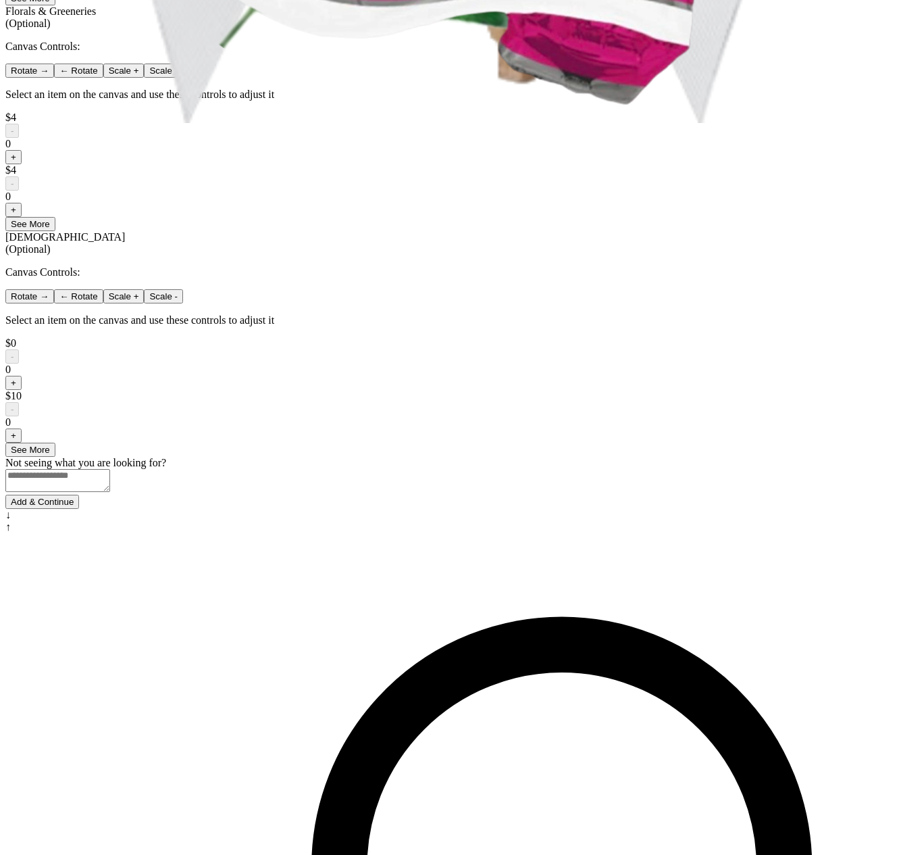
click at [79, 509] on button "Add & Continue" at bounding box center [42, 502] width 74 height 14
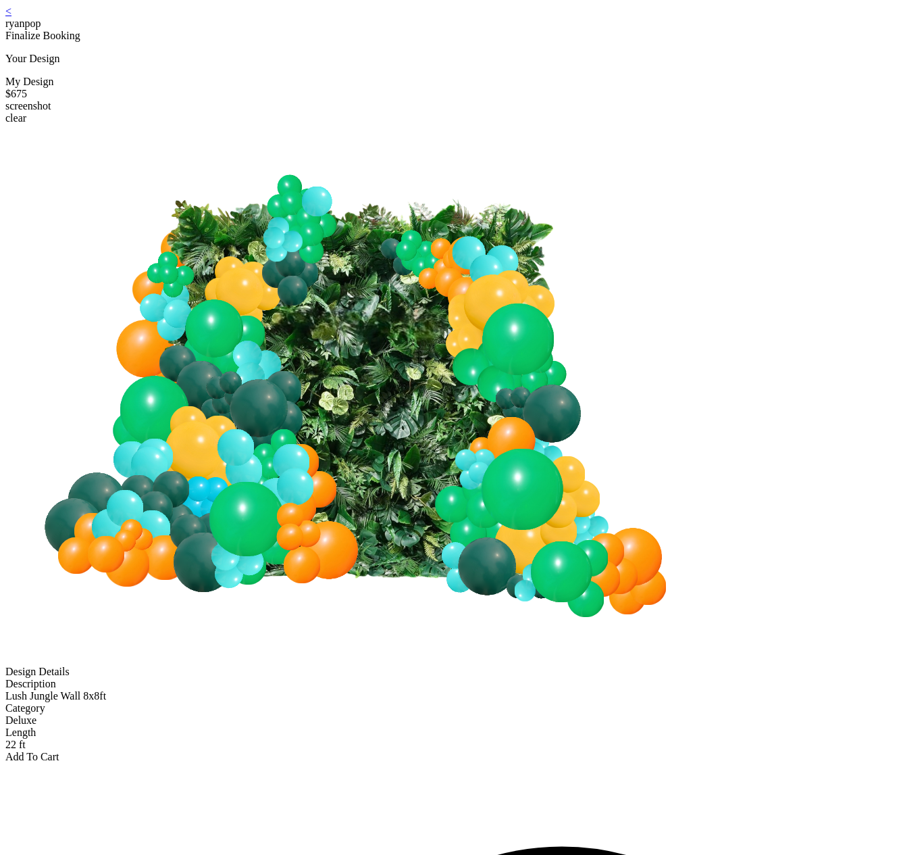
click at [477, 751] on div "Add To Cart" at bounding box center [450, 757] width 890 height 12
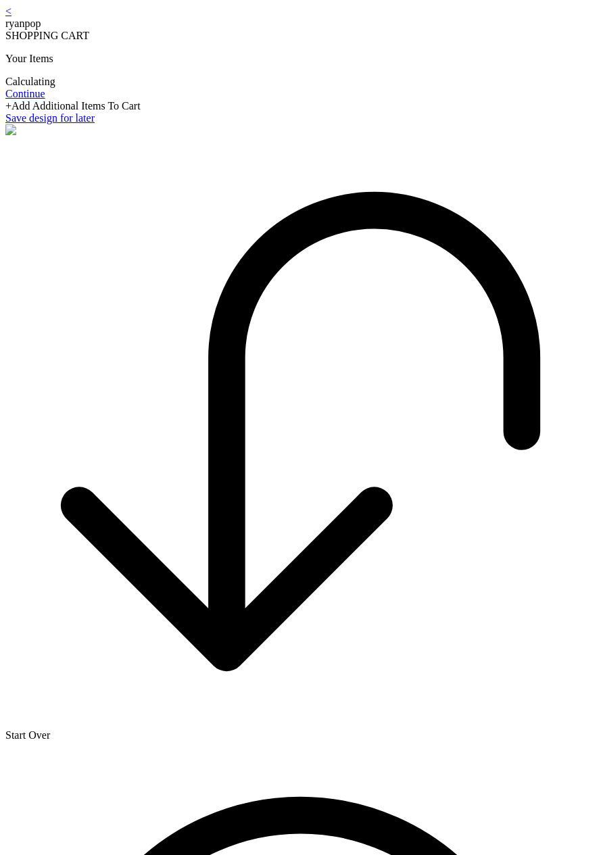
scroll to position [27, 0]
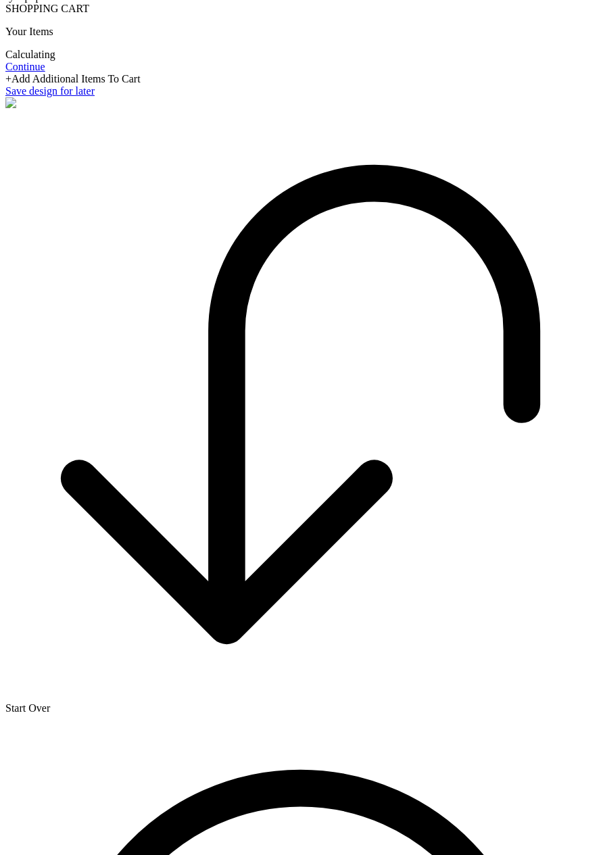
click at [165, 699] on icon at bounding box center [300, 404] width 590 height 590
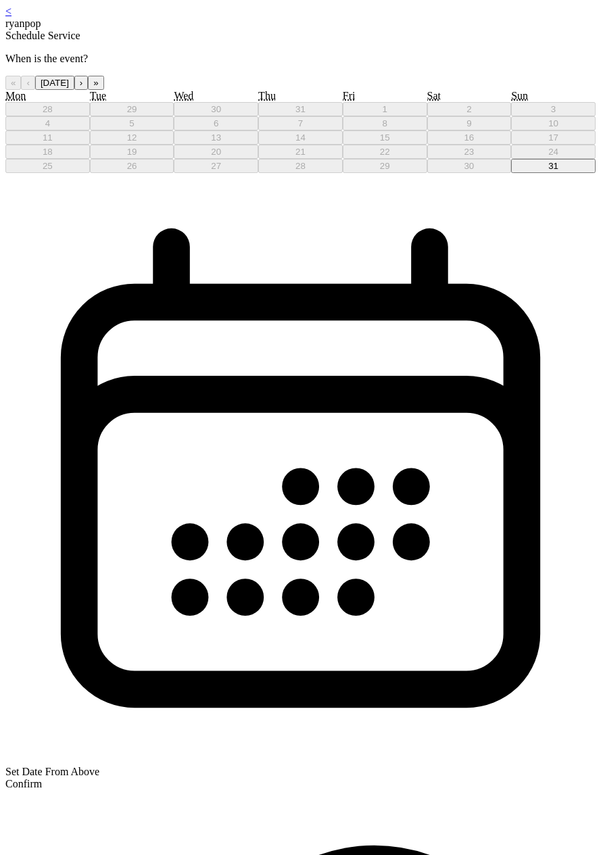
click at [511, 173] on button "31" at bounding box center [553, 166] width 84 height 14
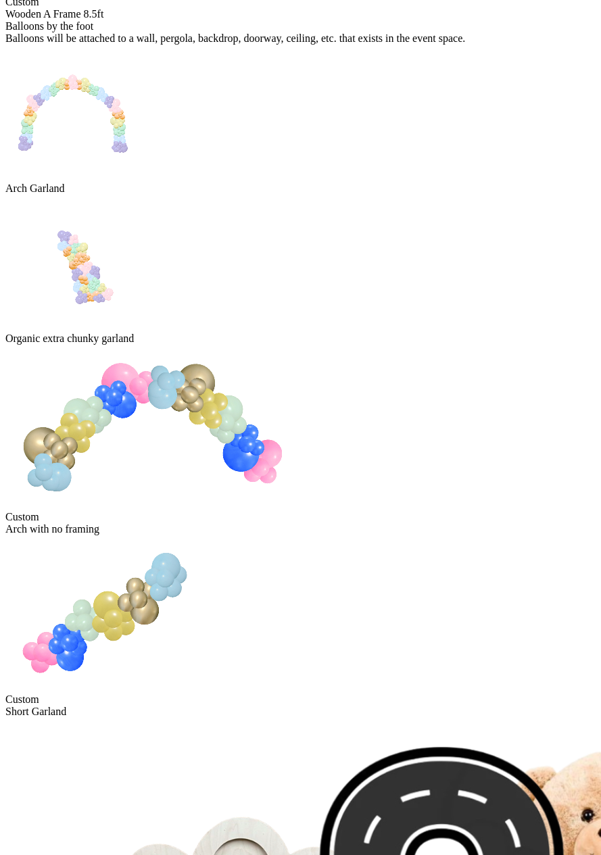
scroll to position [1332, 0]
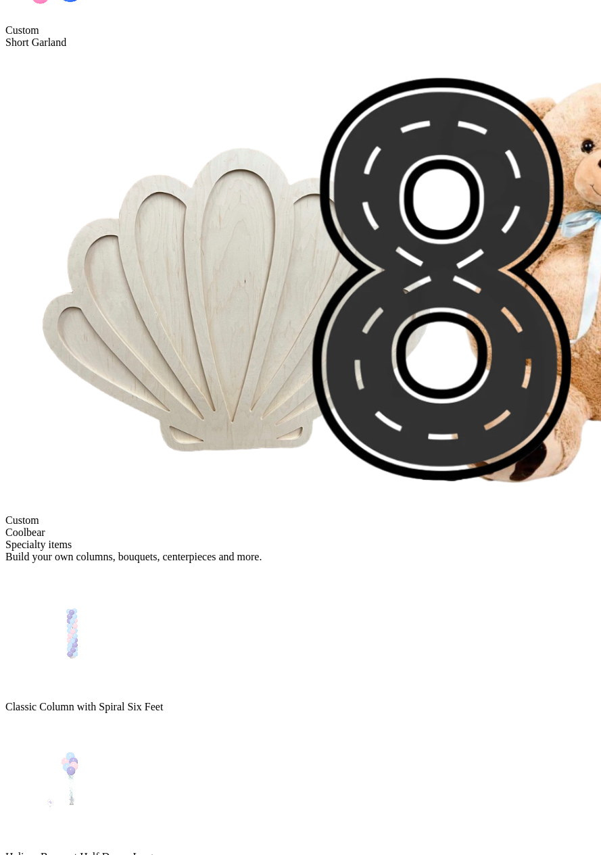
drag, startPoint x: 211, startPoint y: 232, endPoint x: 226, endPoint y: 234, distance: 15.1
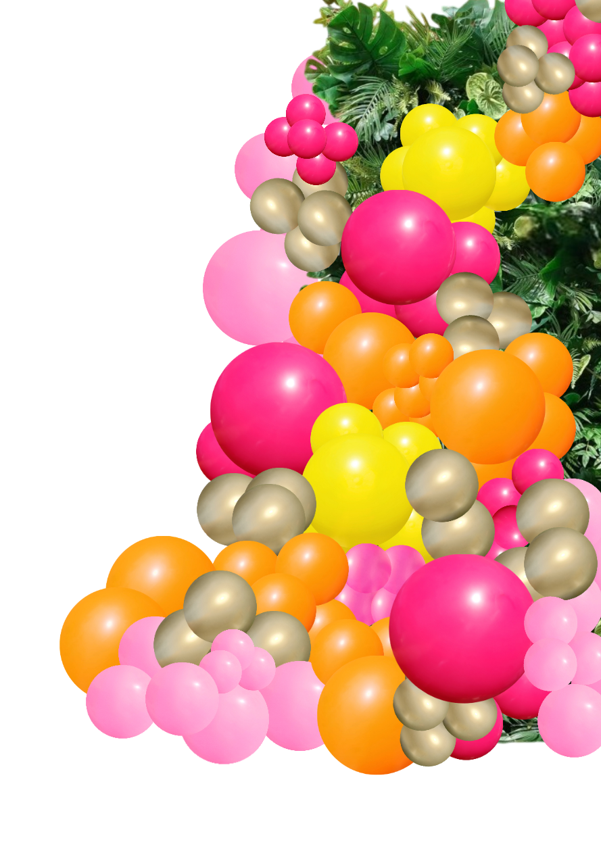
scroll to position [561, 0]
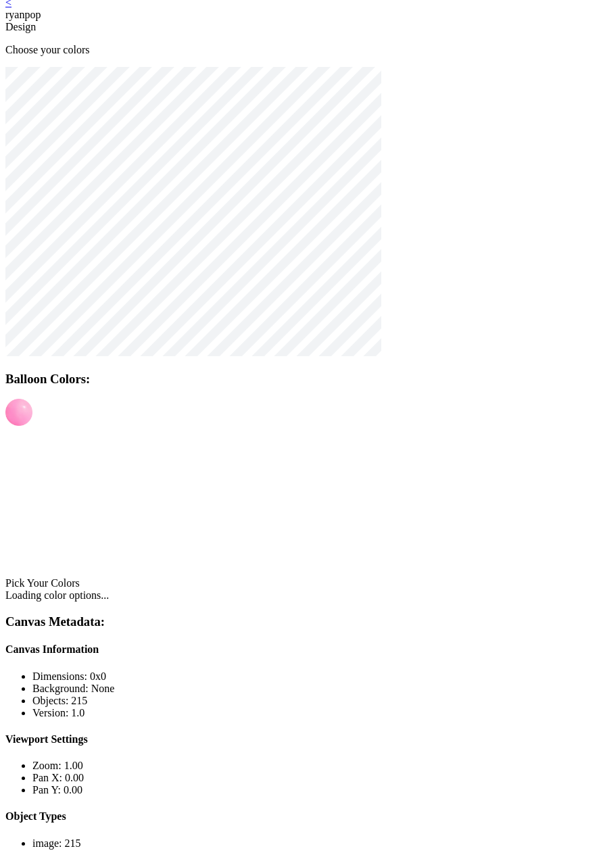
scroll to position [10, 0]
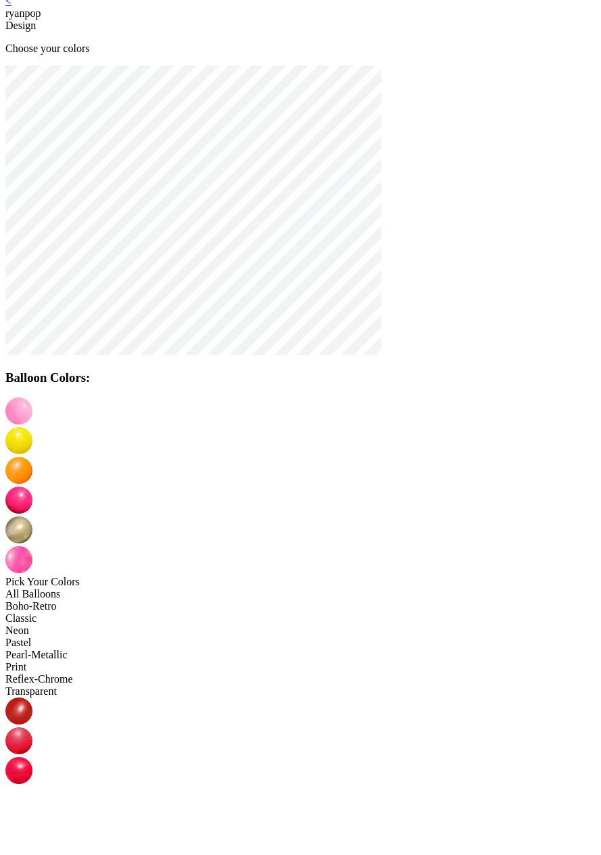
click at [32, 427] on img at bounding box center [18, 440] width 27 height 27
click at [32, 816] on img at bounding box center [18, 829] width 27 height 27
click at [32, 457] on img at bounding box center [18, 470] width 27 height 27
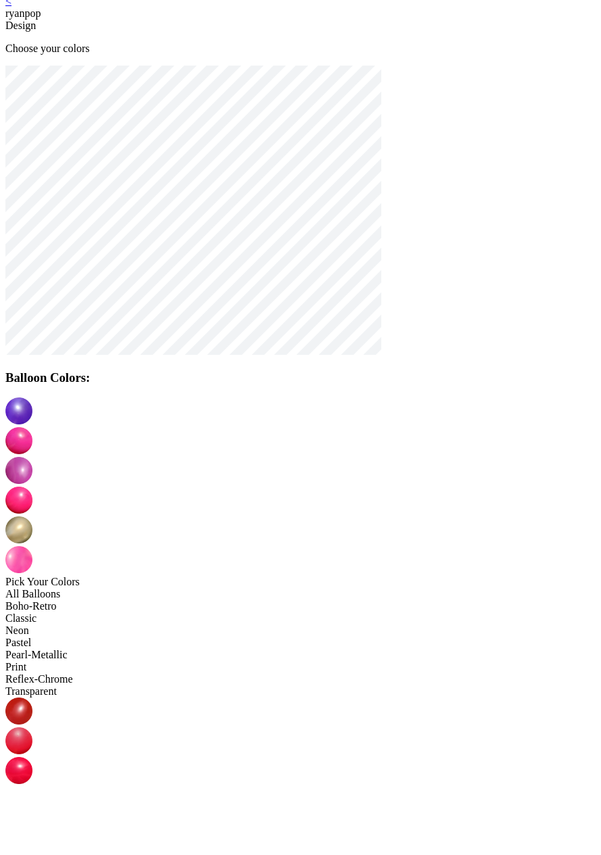
click at [32, 486] on img at bounding box center [18, 499] width 27 height 27
click at [32, 516] on img at bounding box center [18, 529] width 27 height 27
click at [32, 786] on img at bounding box center [18, 799] width 27 height 27
click at [32, 546] on img at bounding box center [18, 559] width 27 height 27
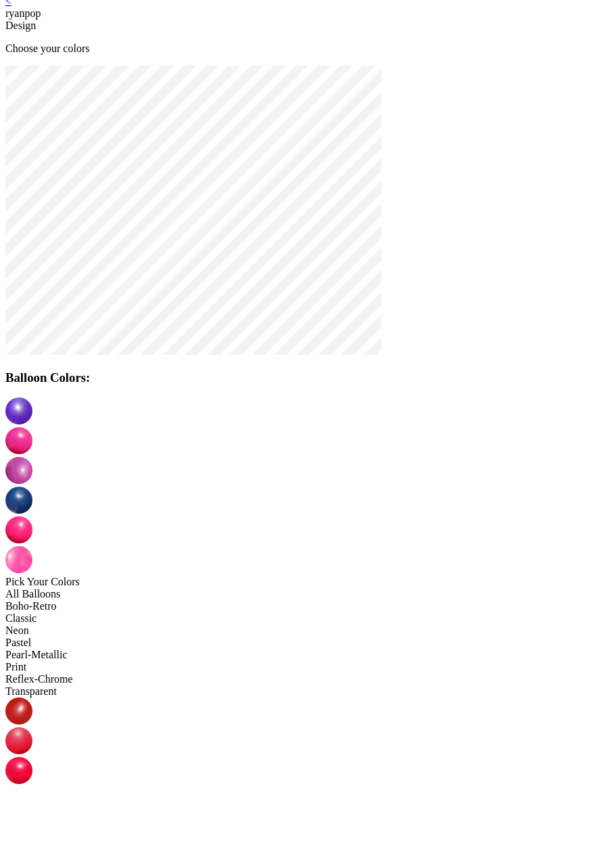
click at [32, 727] on img at bounding box center [18, 740] width 27 height 27
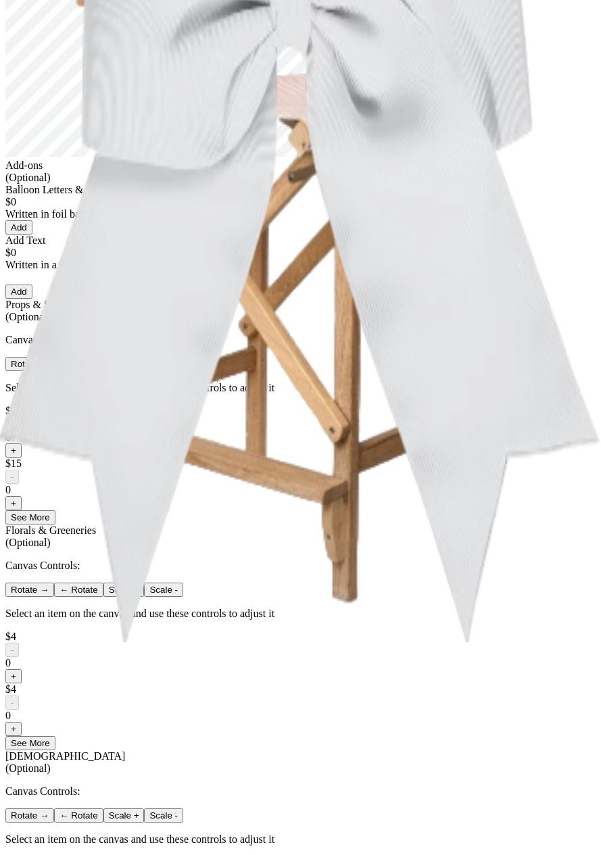
scroll to position [732, 0]
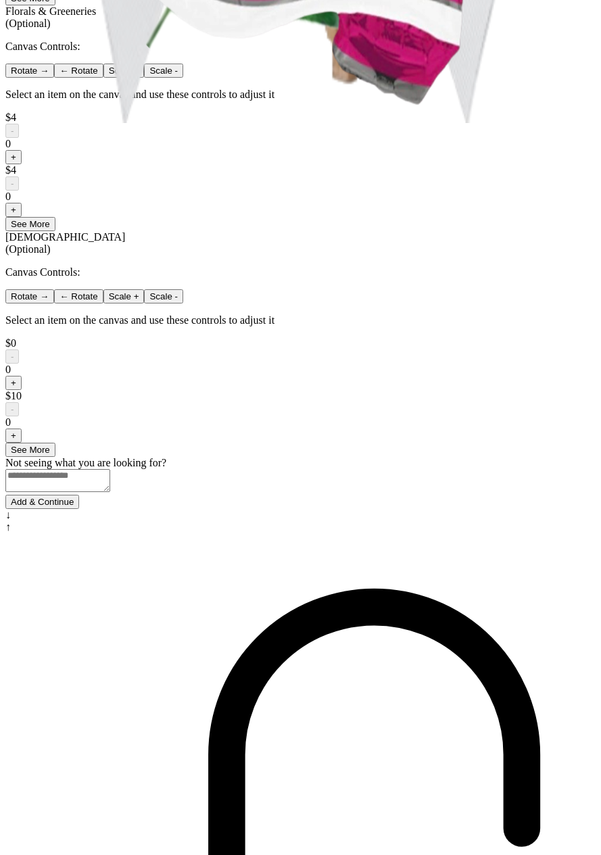
click at [79, 509] on button "Add & Continue" at bounding box center [42, 502] width 74 height 14
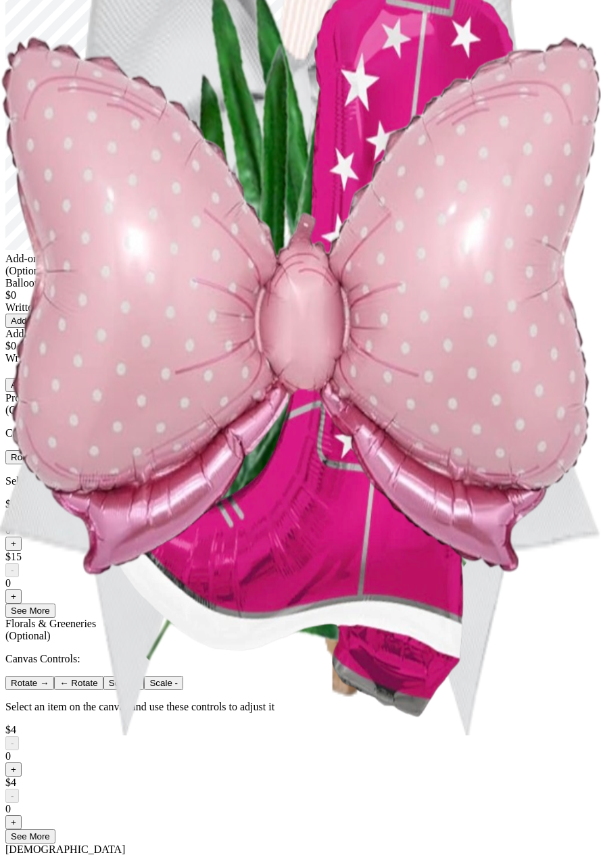
scroll to position [72, 0]
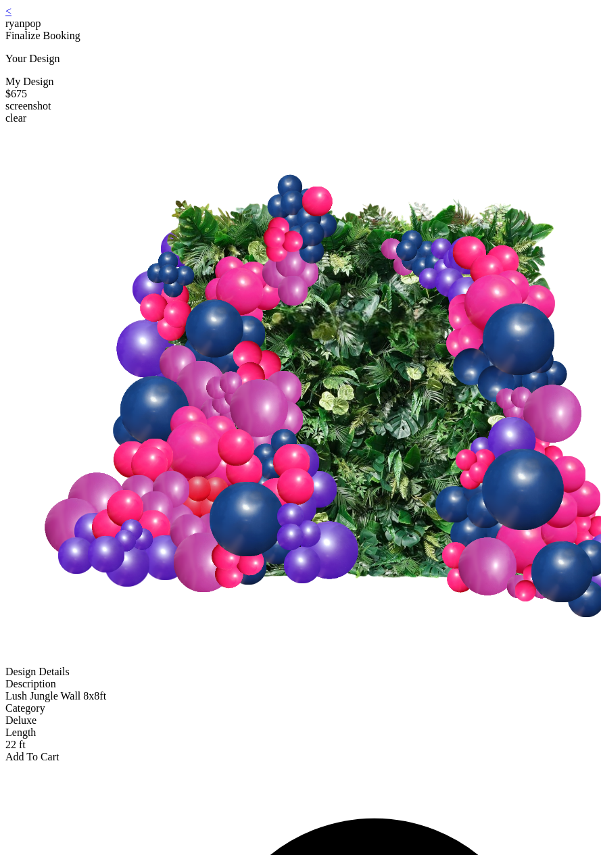
click at [345, 751] on div "Add To Cart" at bounding box center [300, 757] width 590 height 12
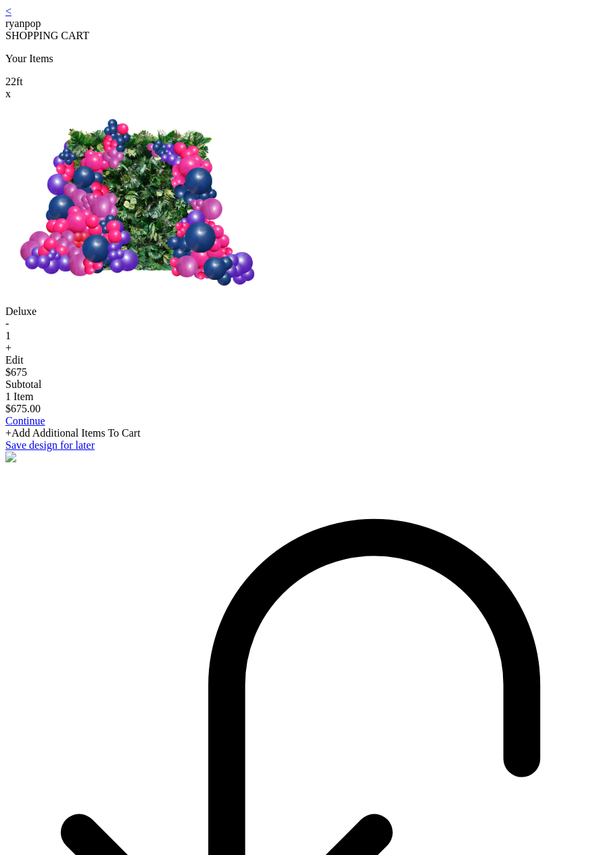
click at [177, 829] on div "Start Over" at bounding box center [300, 765] width 590 height 605
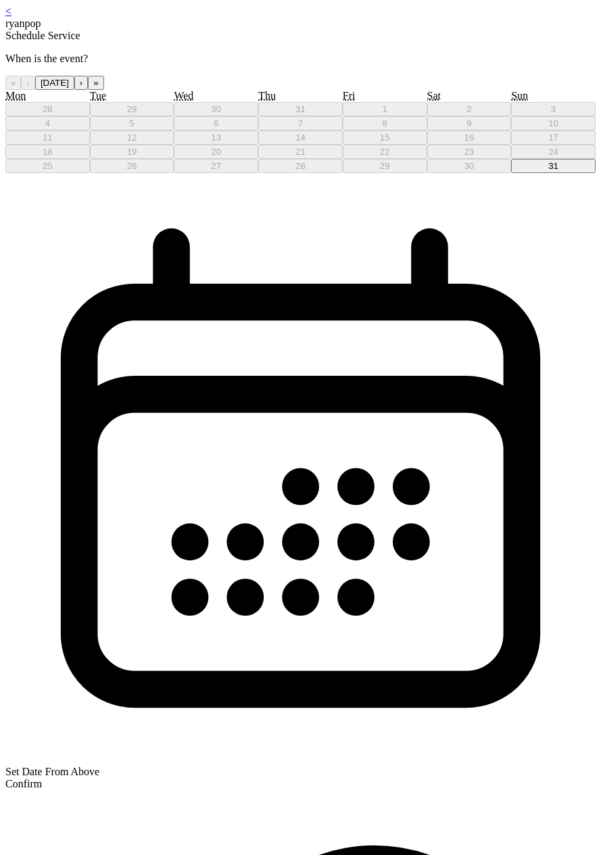
click at [548, 171] on abbr "31" at bounding box center [553, 166] width 10 height 10
click at [388, 130] on div "< ryanpop Schedule Service When is the event? « ‹ [DATE] › » Mon Tue Wed Thu Fr…" at bounding box center [300, 733] width 590 height 1457
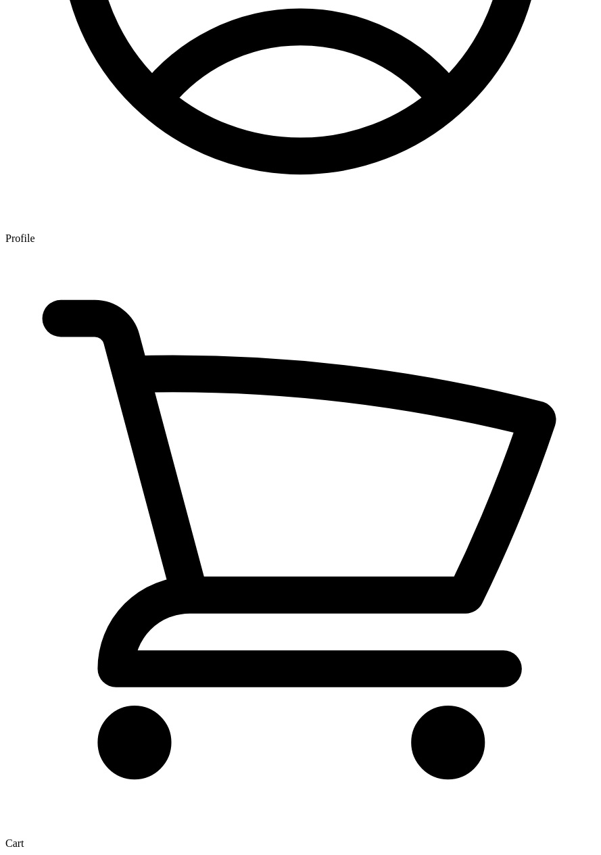
scroll to position [27, 0]
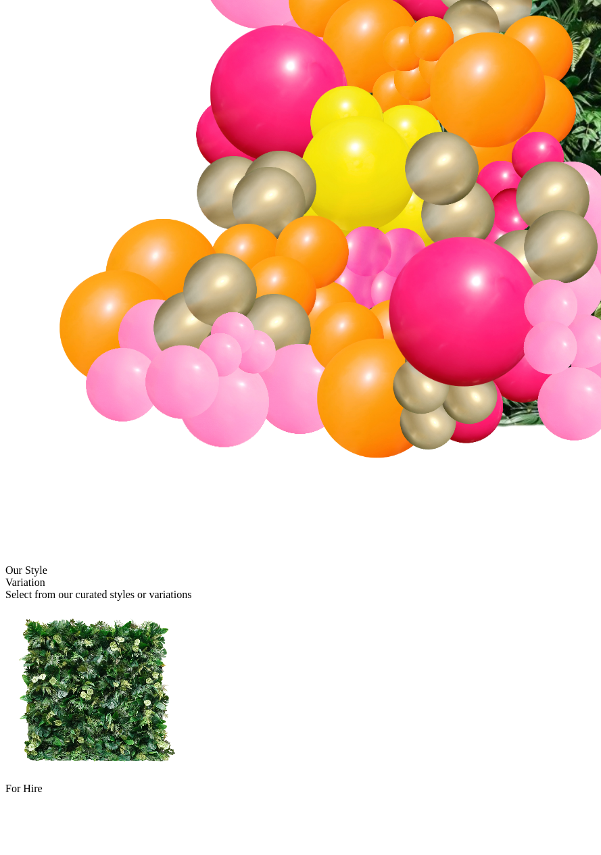
scroll to position [561, 0]
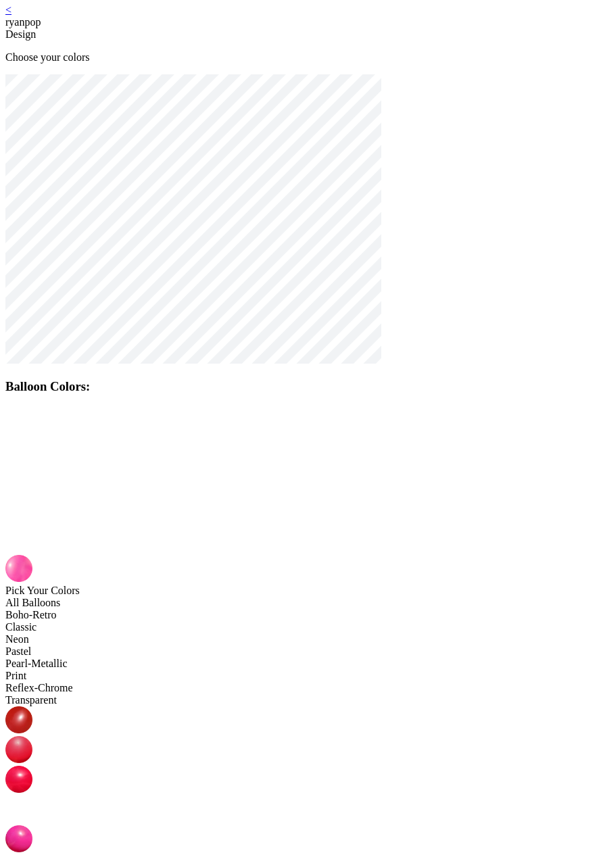
scroll to position [3, 0]
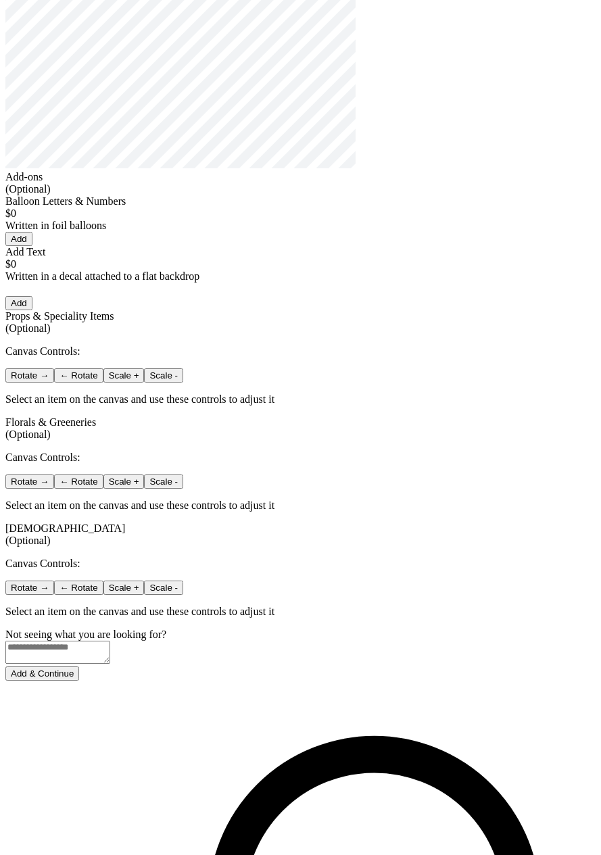
scroll to position [213, 0]
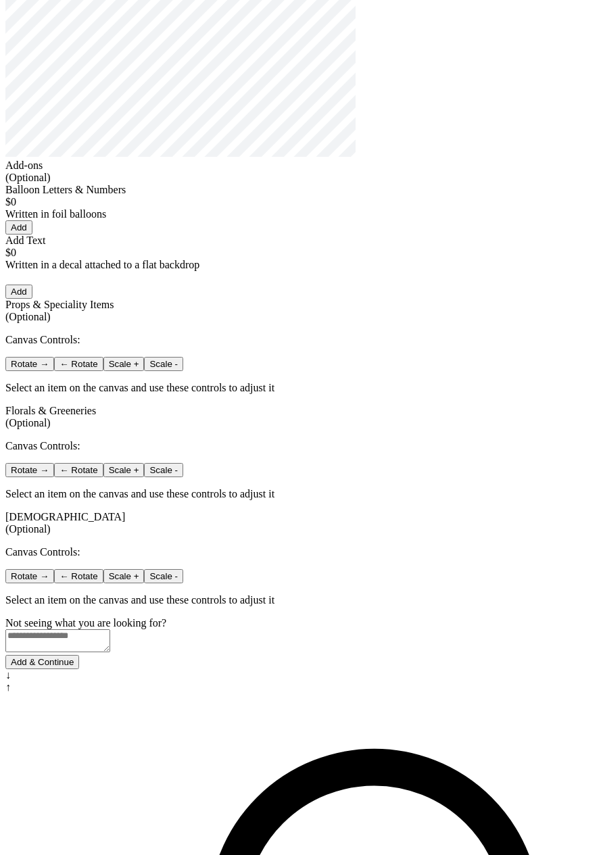
click at [79, 669] on button "Add & Continue" at bounding box center [42, 662] width 74 height 14
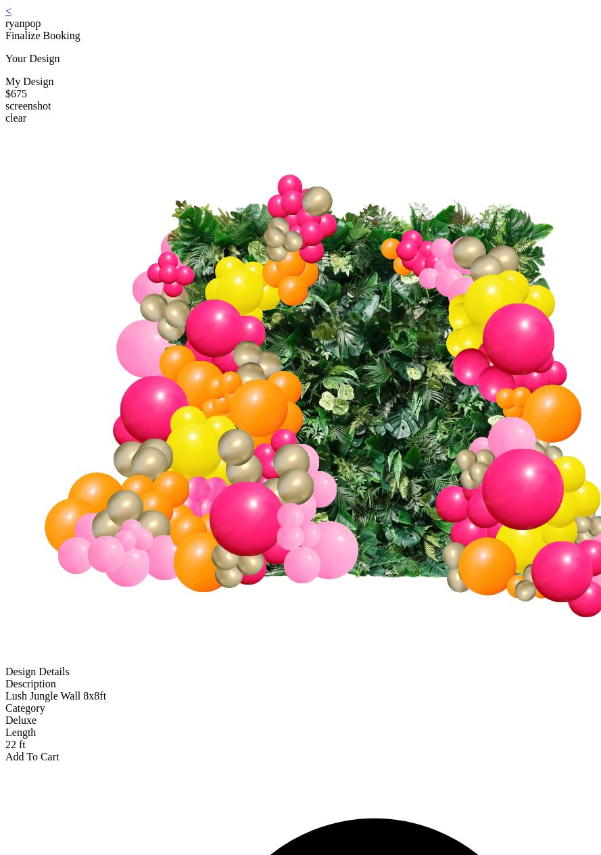
scroll to position [3, 0]
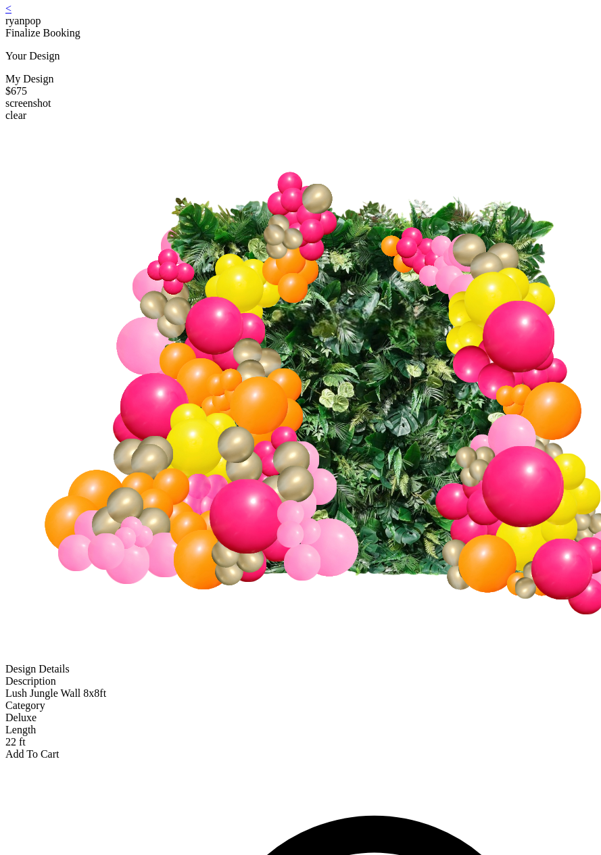
click at [329, 748] on div "Add To Cart" at bounding box center [300, 754] width 590 height 12
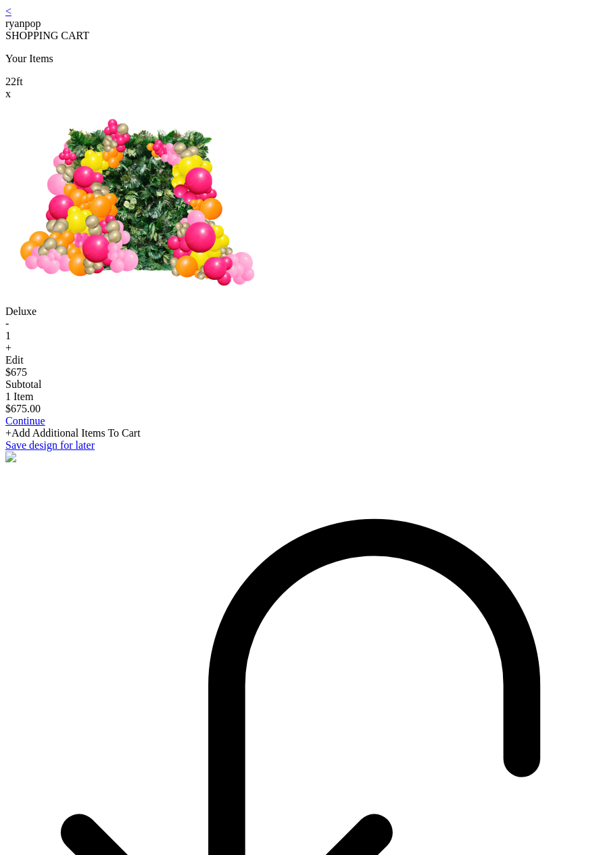
click at [11, 17] on link "<" at bounding box center [8, 10] width 6 height 11
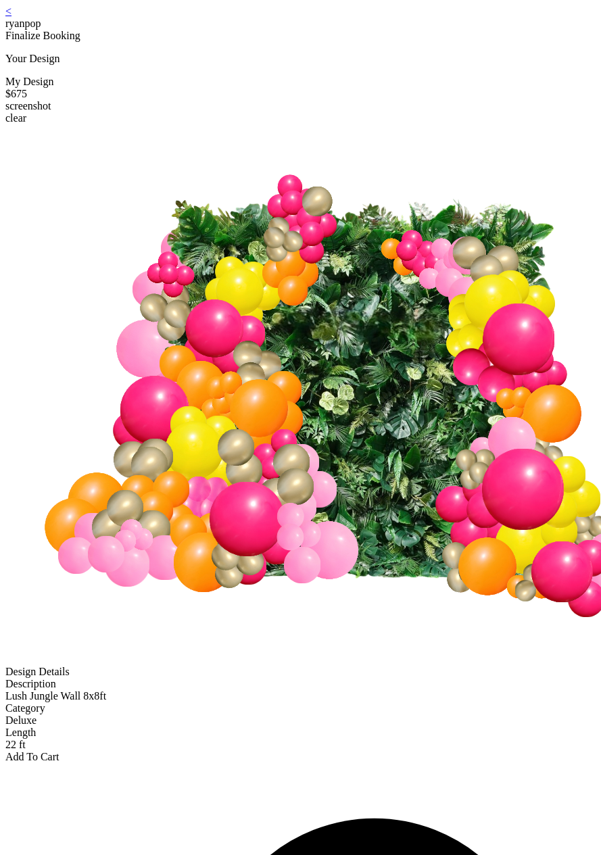
click at [11, 17] on link "<" at bounding box center [8, 10] width 6 height 11
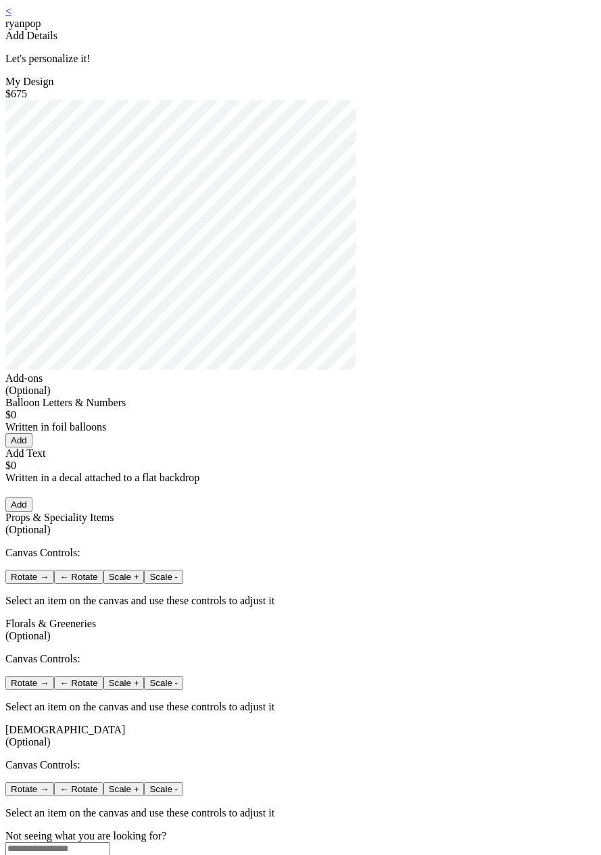
click at [11, 17] on link "<" at bounding box center [8, 10] width 6 height 11
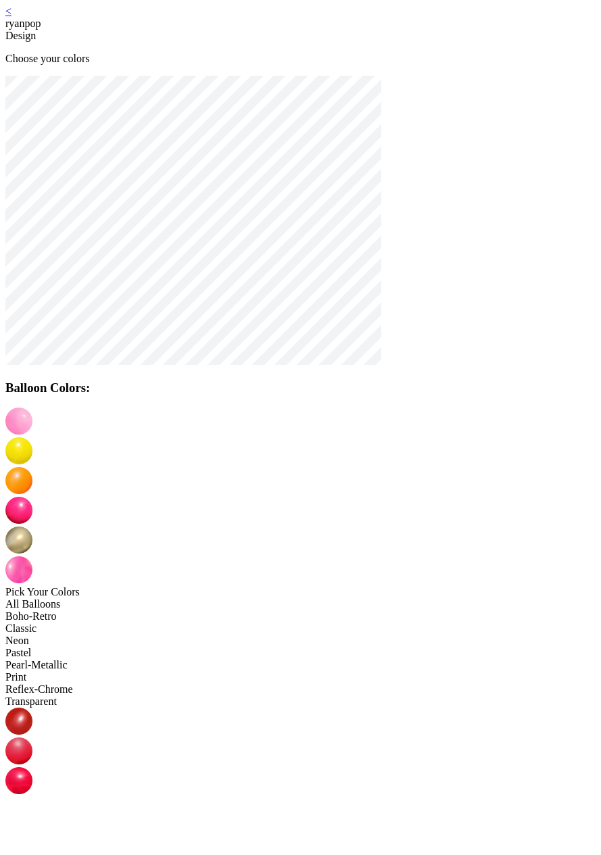
click at [497, 259] on div at bounding box center [300, 222] width 590 height 292
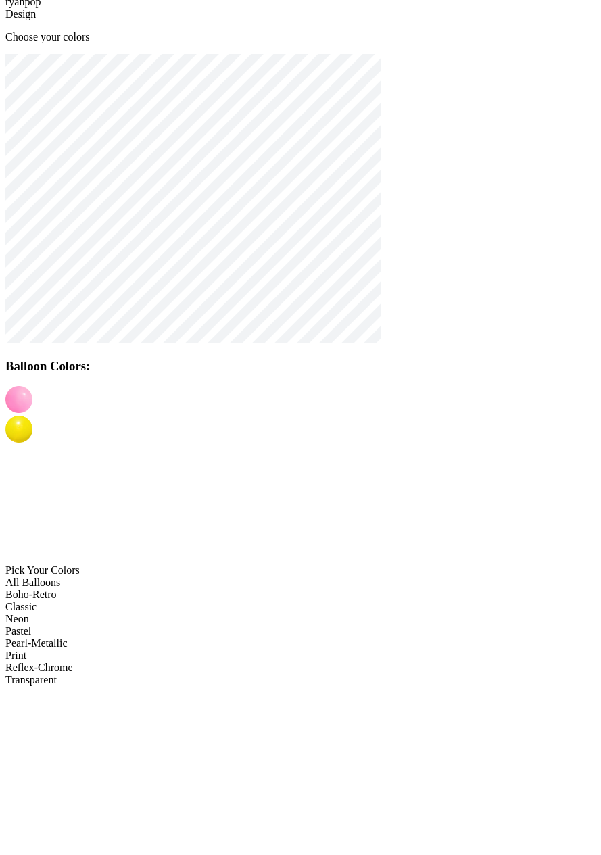
scroll to position [27, 0]
